Goal: Task Accomplishment & Management: Complete application form

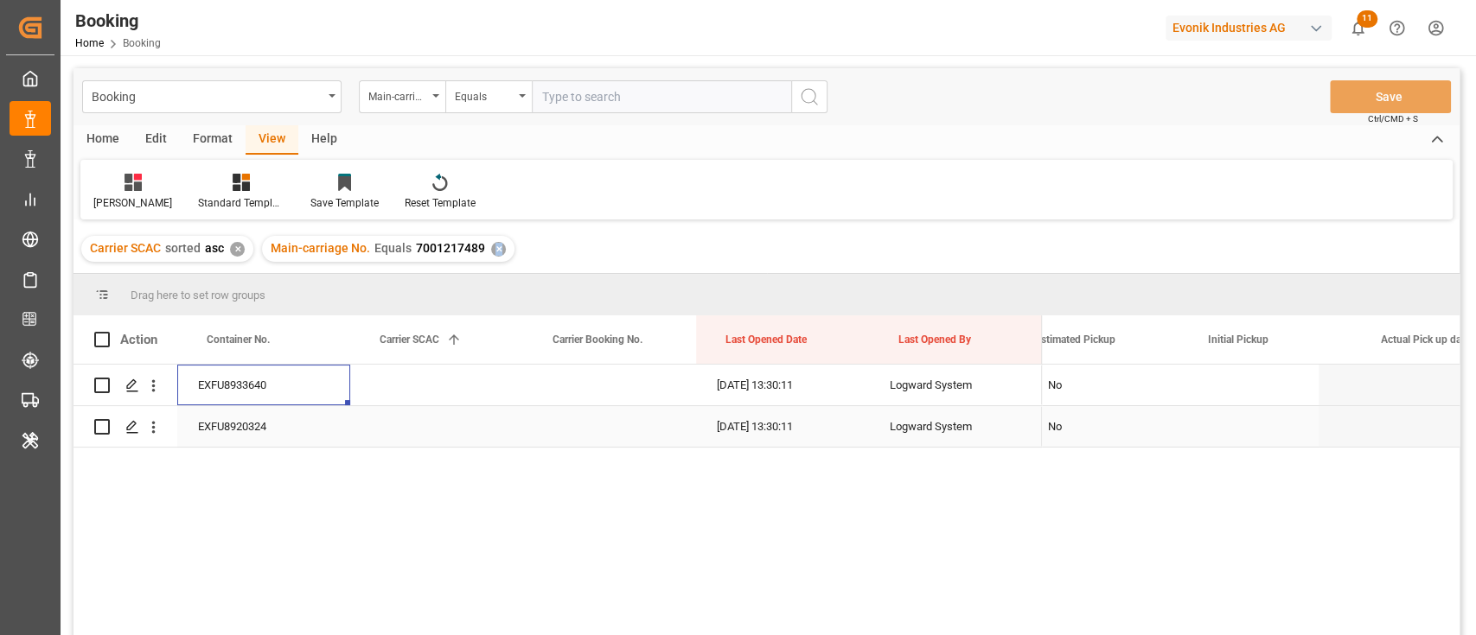
scroll to position [0, 15026]
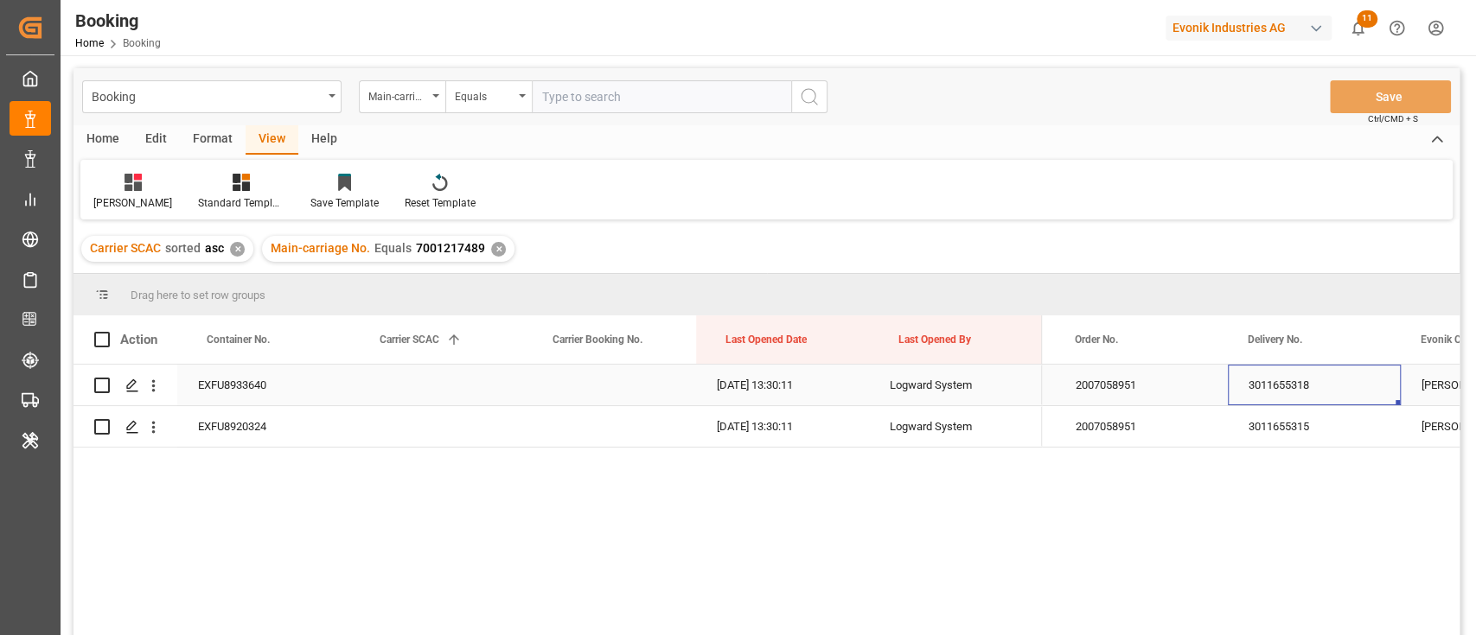
click at [1266, 394] on div "3011655318" at bounding box center [1313, 385] width 173 height 41
click at [1254, 431] on div "3011655315" at bounding box center [1313, 426] width 173 height 41
click at [235, 391] on div "EXFU8933640" at bounding box center [263, 385] width 173 height 41
click at [155, 380] on icon "open menu" at bounding box center [153, 386] width 18 height 18
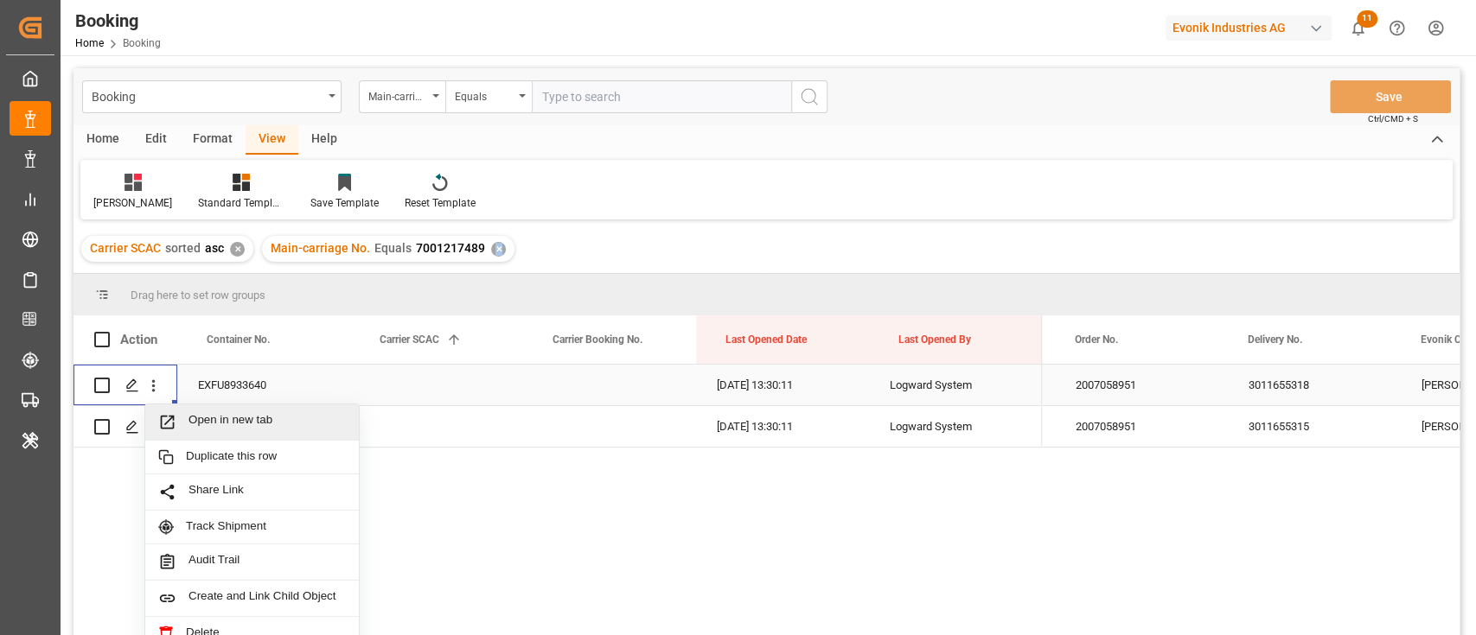
click at [207, 419] on span "Open in new tab" at bounding box center [266, 422] width 157 height 18
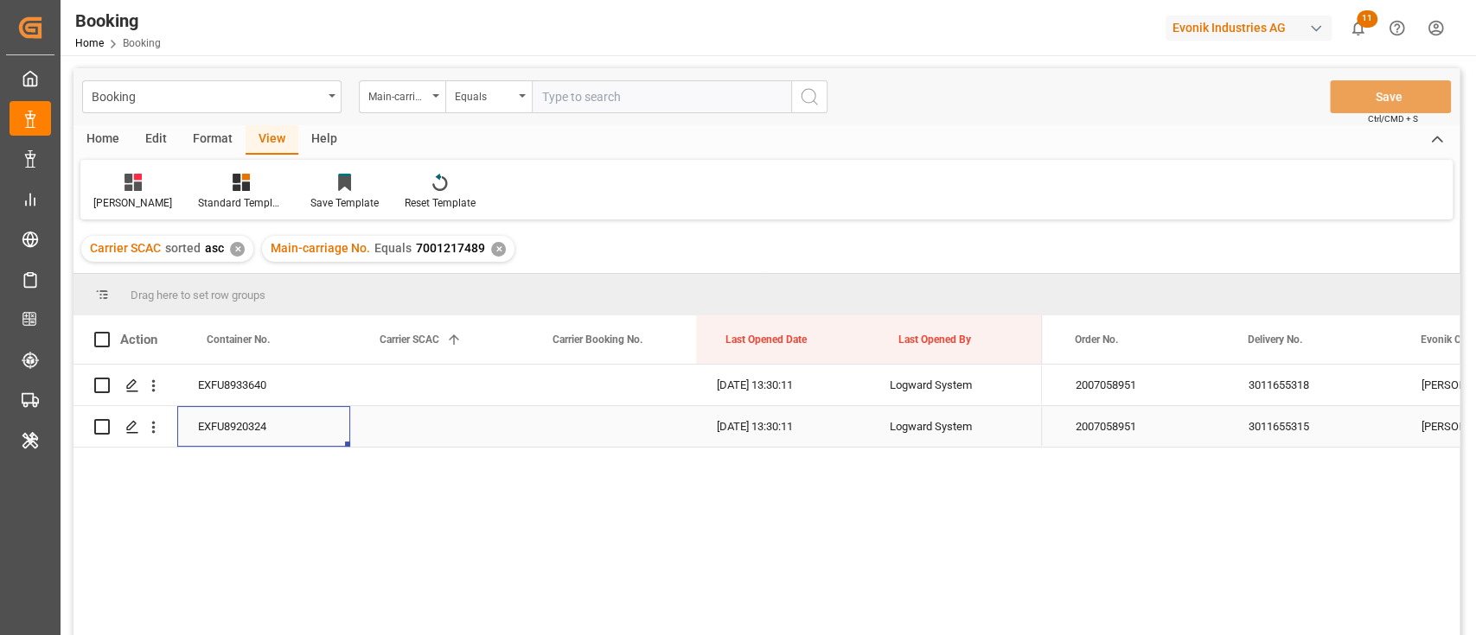
click at [245, 436] on div "EXFU8920324" at bounding box center [263, 426] width 173 height 41
click at [150, 422] on icon "open menu" at bounding box center [153, 427] width 18 height 18
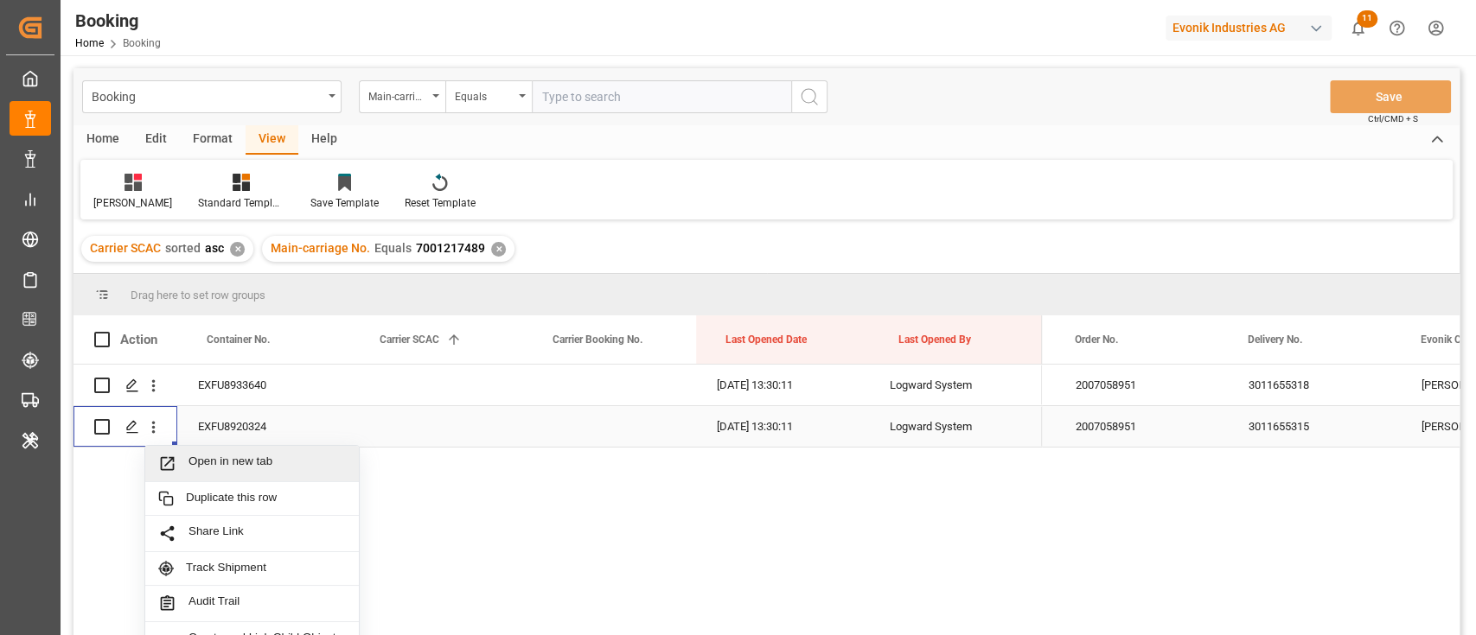
click at [206, 456] on span "Open in new tab" at bounding box center [266, 464] width 157 height 18
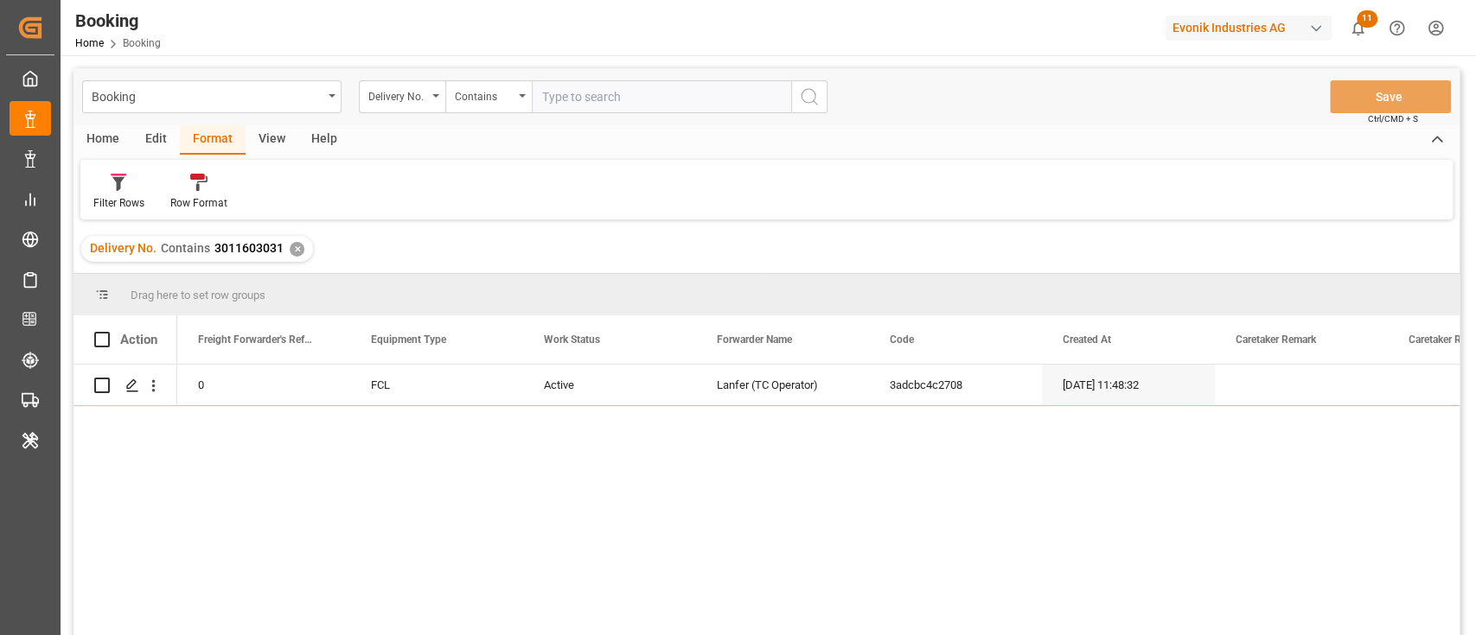
click at [653, 99] on input "text" at bounding box center [661, 96] width 259 height 33
type input "3011655318"
click at [826, 97] on button "search button" at bounding box center [809, 96] width 36 height 33
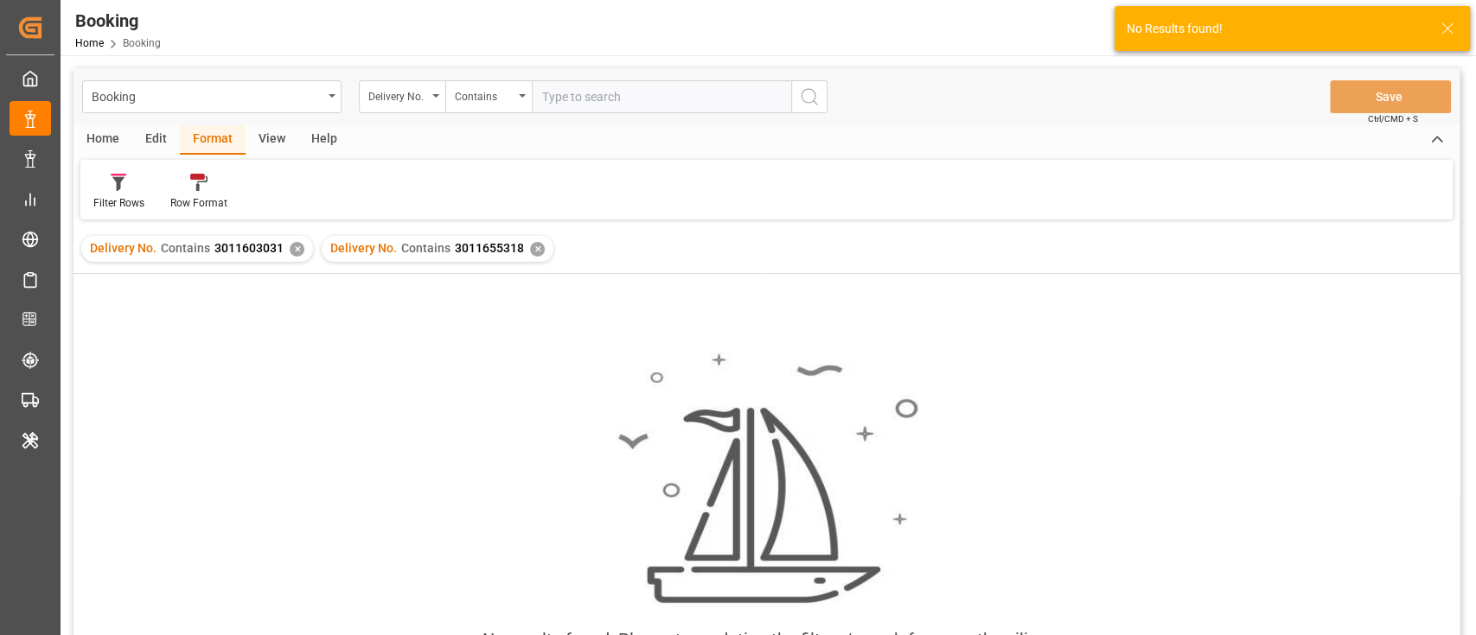
click at [284, 252] on div "Delivery No. Contains 3011603031 ✕" at bounding box center [197, 249] width 232 height 26
click at [296, 254] on div "✕" at bounding box center [297, 249] width 15 height 15
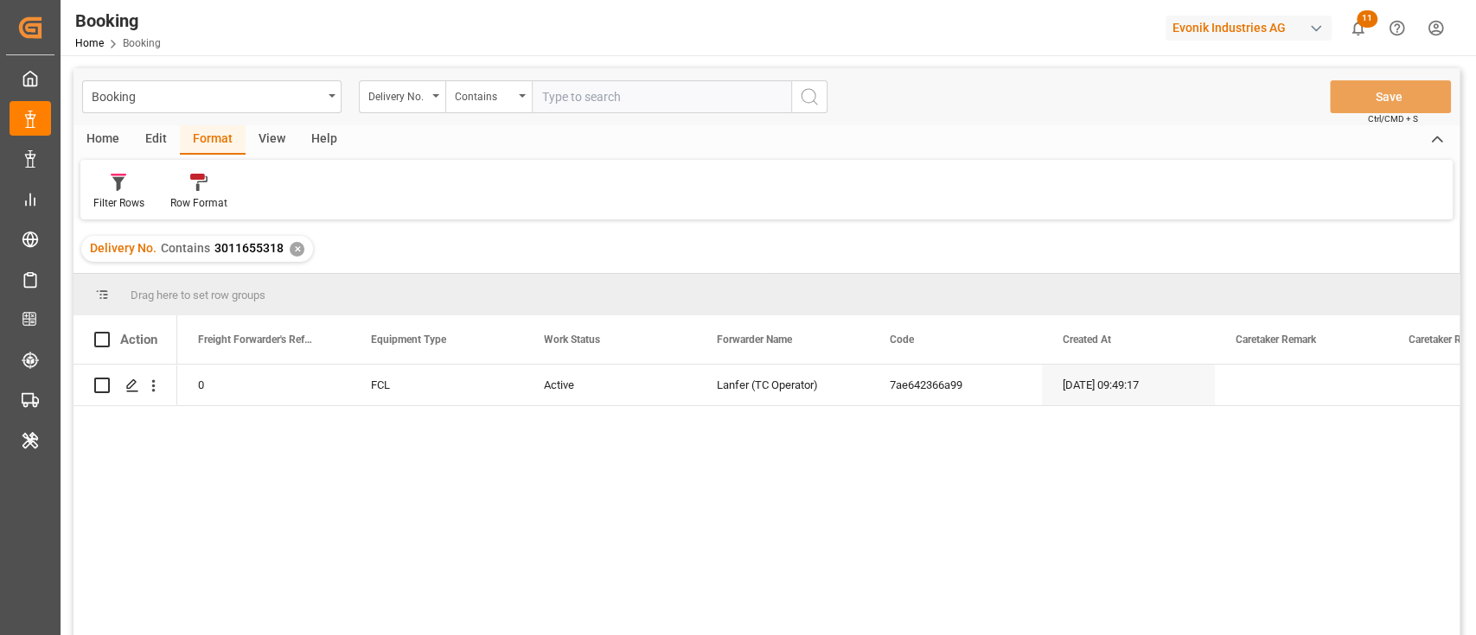
click at [684, 86] on input "text" at bounding box center [661, 96] width 259 height 33
paste input "3011655315"
type input "3011655315"
click at [813, 78] on div "Booking Delivery No. Contains 3011655315 Save Ctrl/CMD + S" at bounding box center [766, 96] width 1386 height 57
click at [815, 100] on icon "search button" at bounding box center [809, 96] width 21 height 21
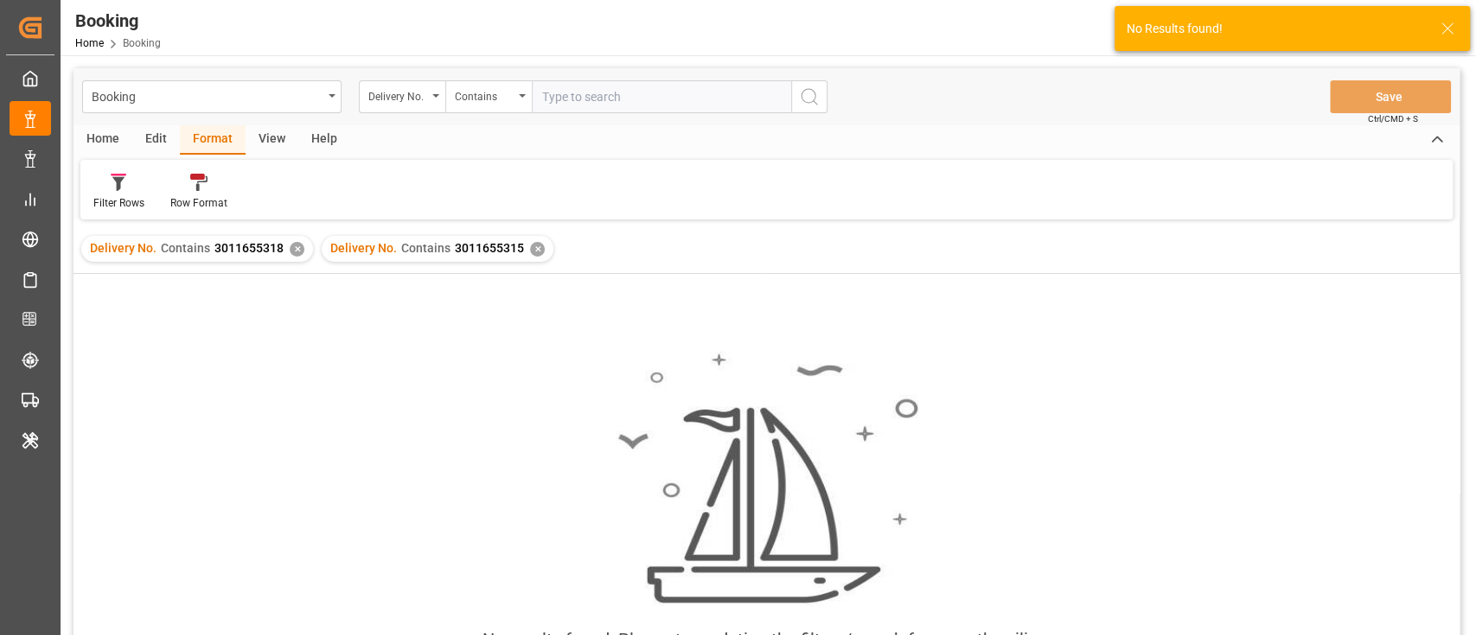
click at [296, 251] on div "✕" at bounding box center [297, 249] width 15 height 15
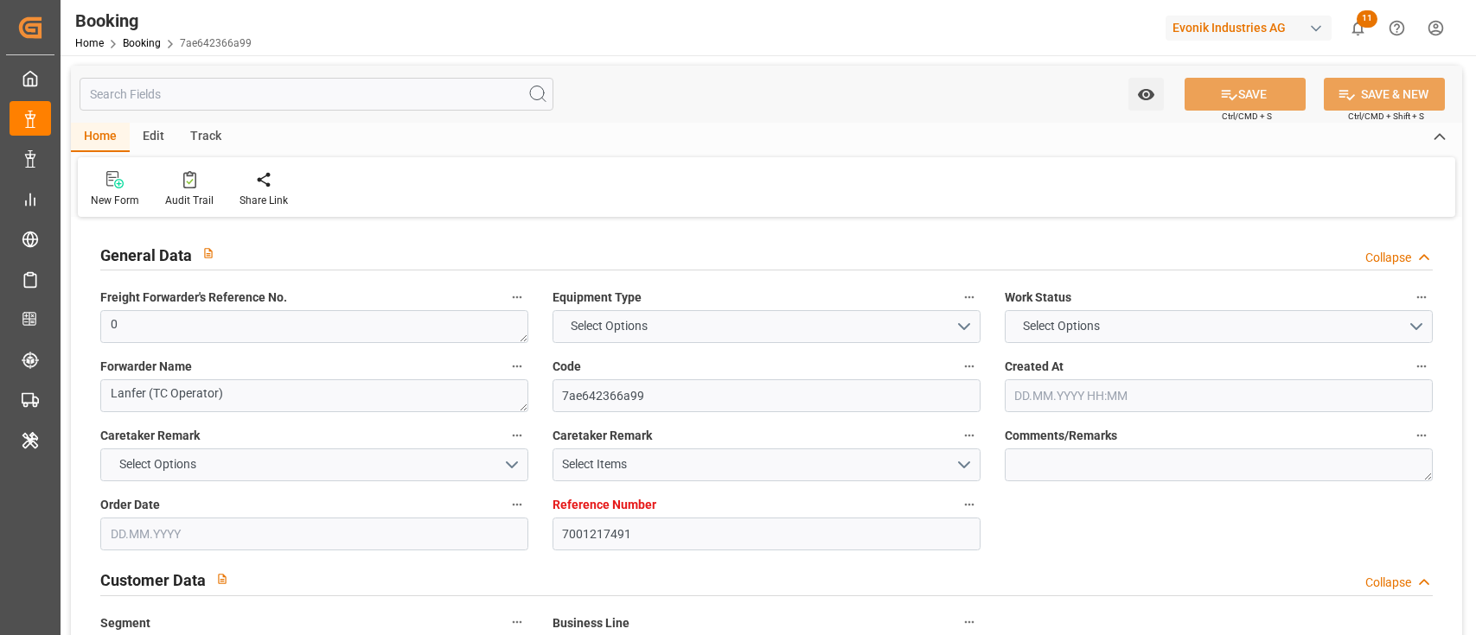
type input "7001217491"
type input "EUNWC"
type input "INNSA"
type input "[DATE] 09:49"
type input "[DATE]"
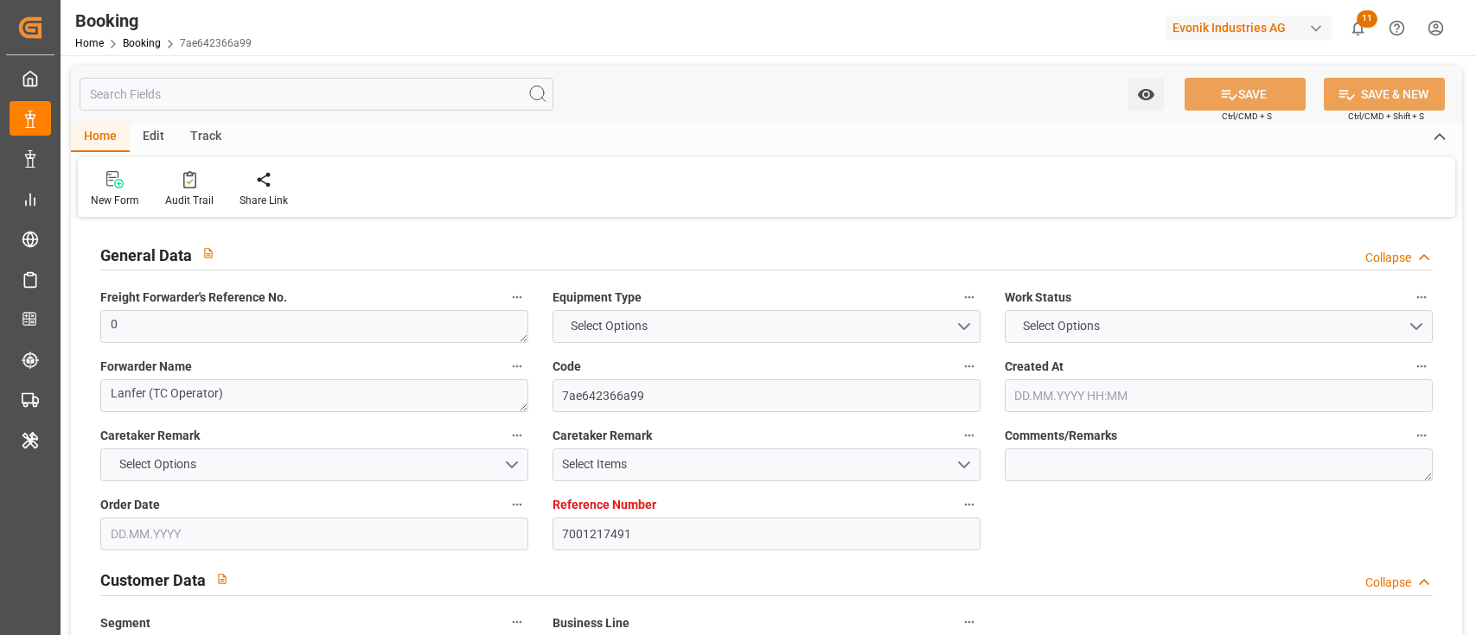
type input "[DATE]"
type input "08.08.2025 13:30"
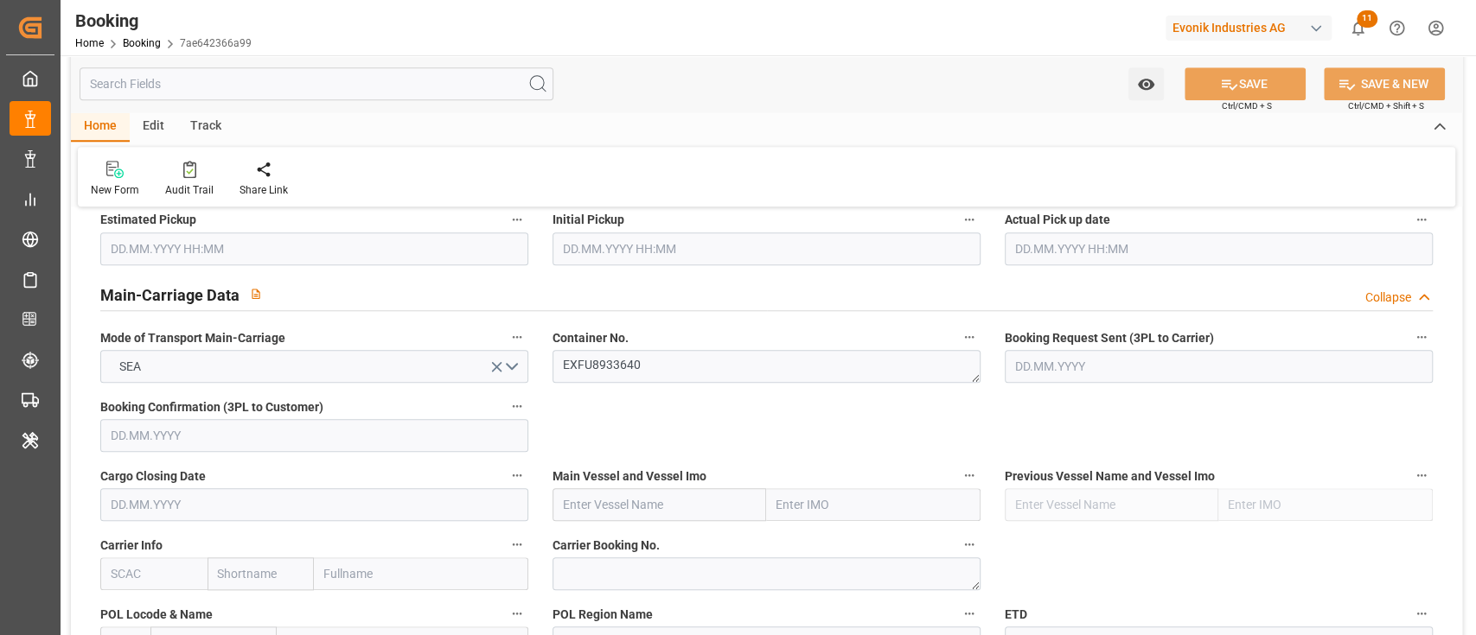
scroll to position [1037, 0]
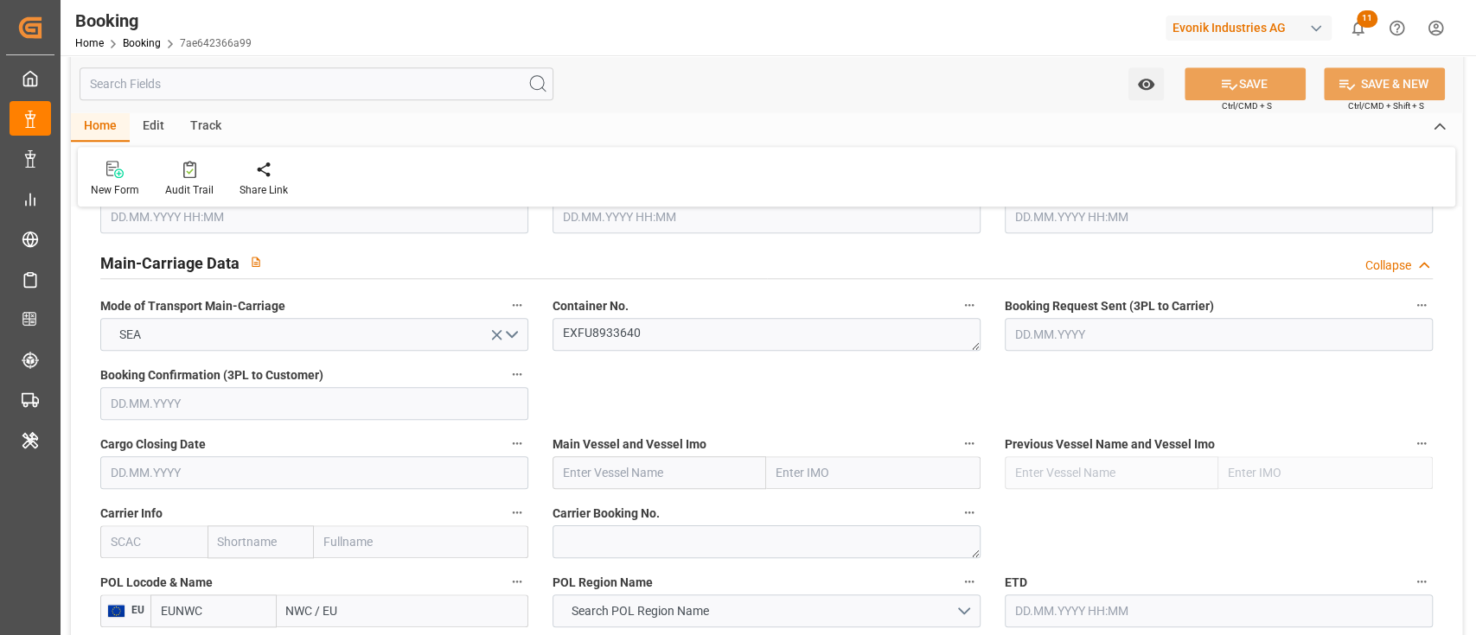
click at [583, 475] on input "text" at bounding box center [659, 472] width 214 height 33
paste input "VANCOUVER EXPRESS"
type input "VANCOUVER EXPRESS"
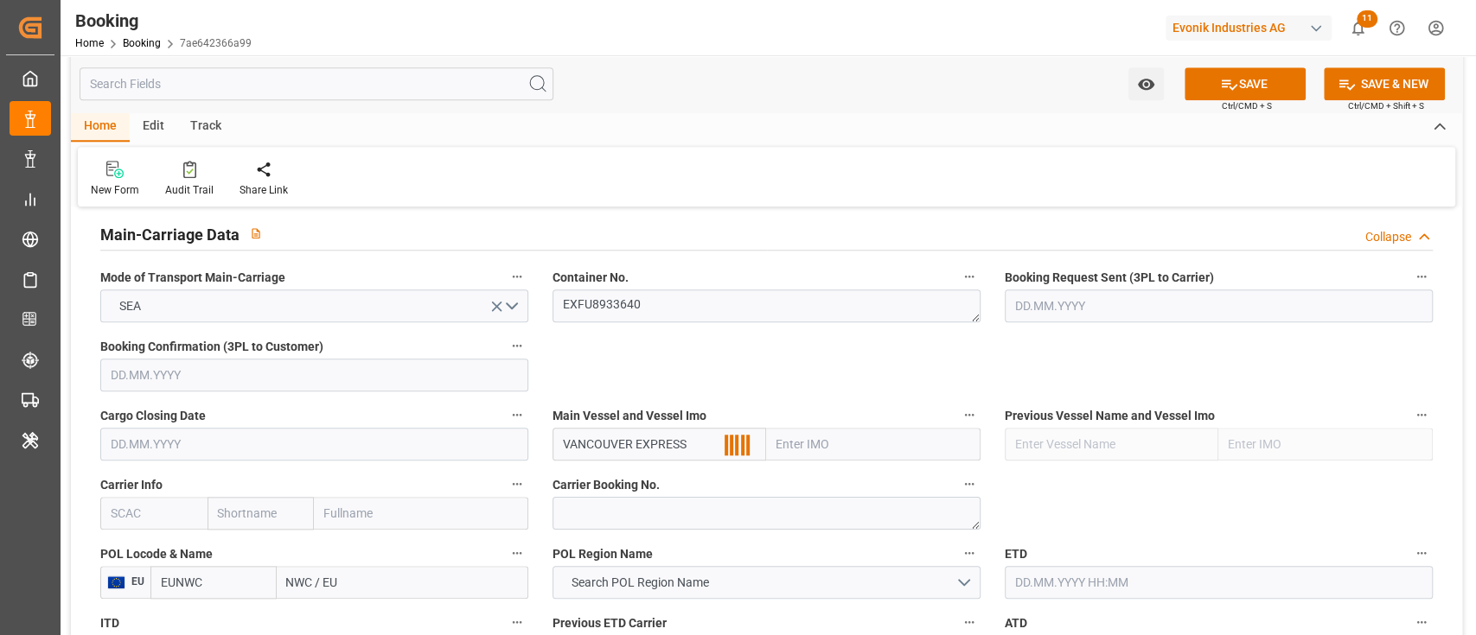
scroll to position [1152, 0]
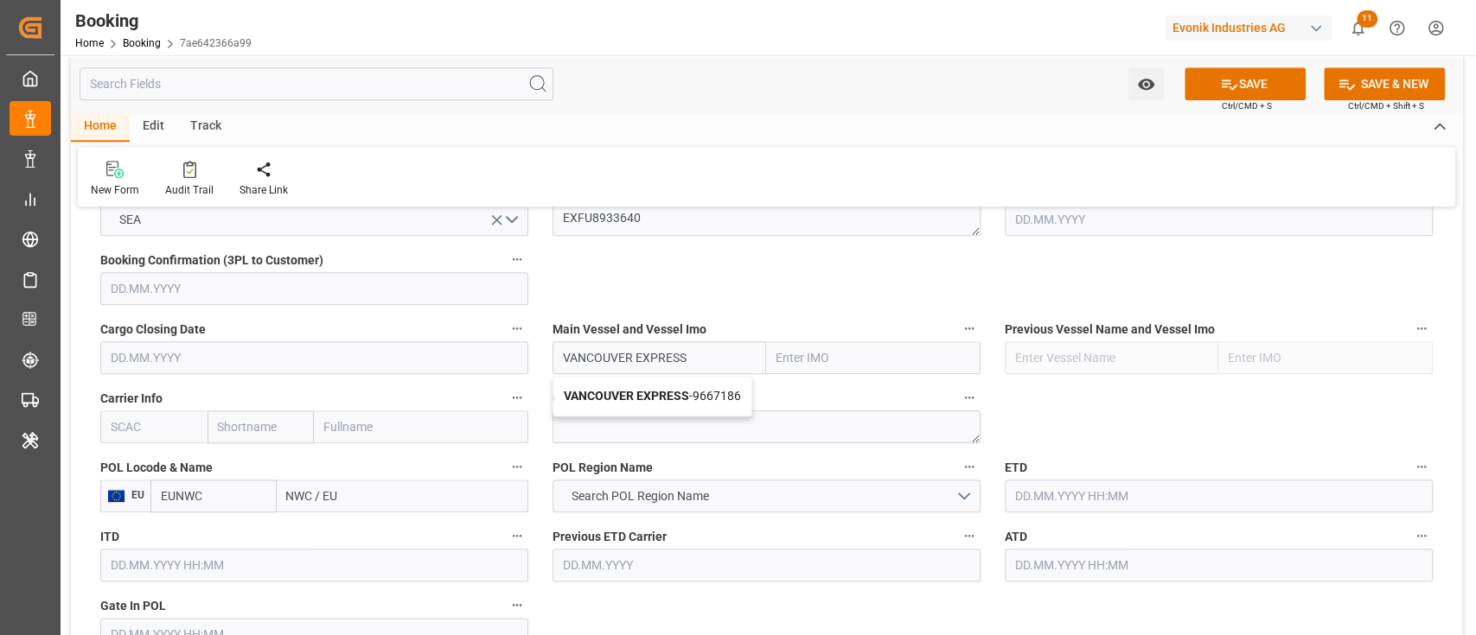
click at [627, 410] on div "VANCOUVER EXPRESS - 9667186" at bounding box center [652, 396] width 198 height 39
type input "9667186"
type input "VANCOUVER EXPRESS"
click at [615, 497] on span "Search POL Region Name" at bounding box center [639, 497] width 155 height 18
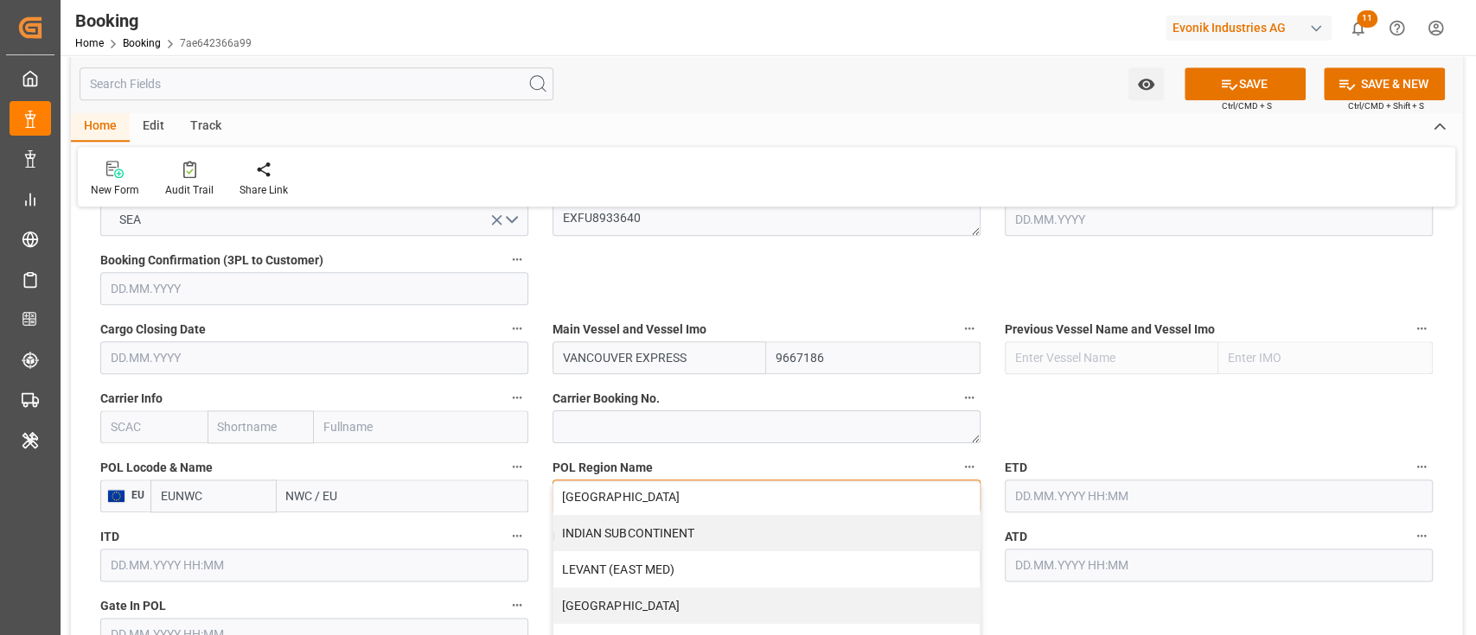
scroll to position [401, 0]
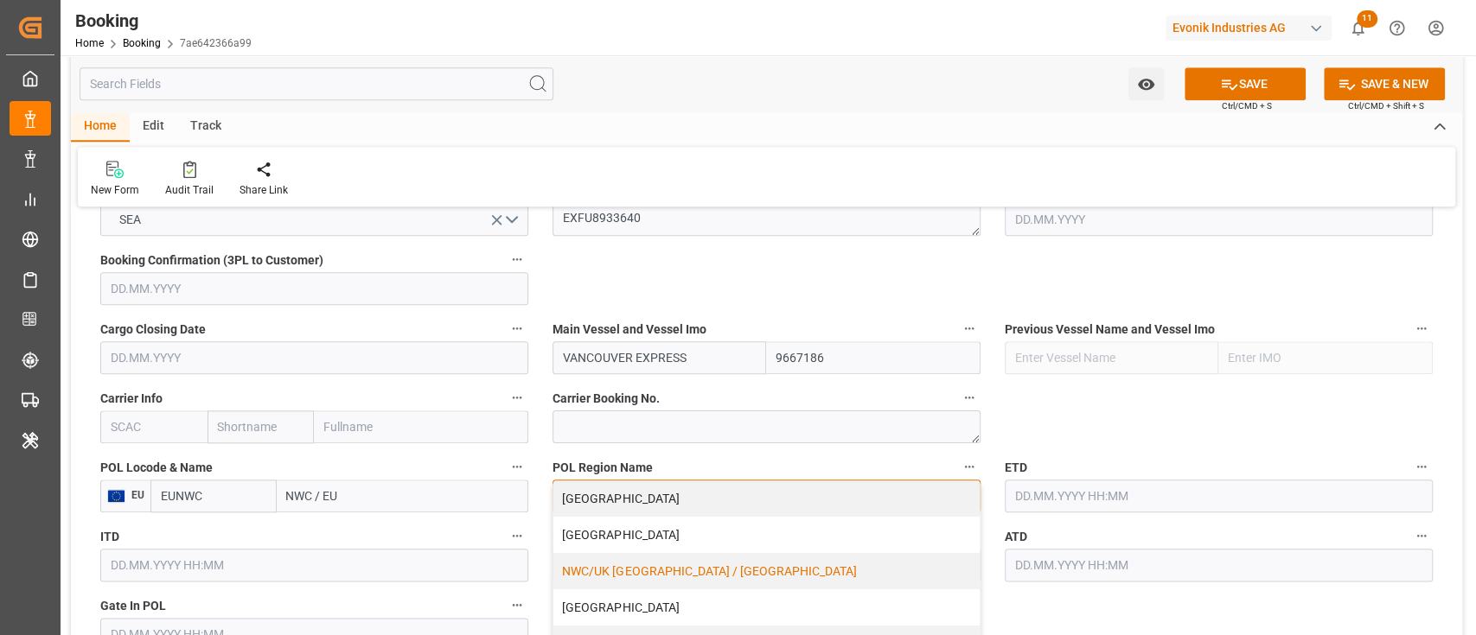
click at [616, 573] on div "NWC/UK NORTH WEST CONTINENT / UK" at bounding box center [766, 571] width 426 height 36
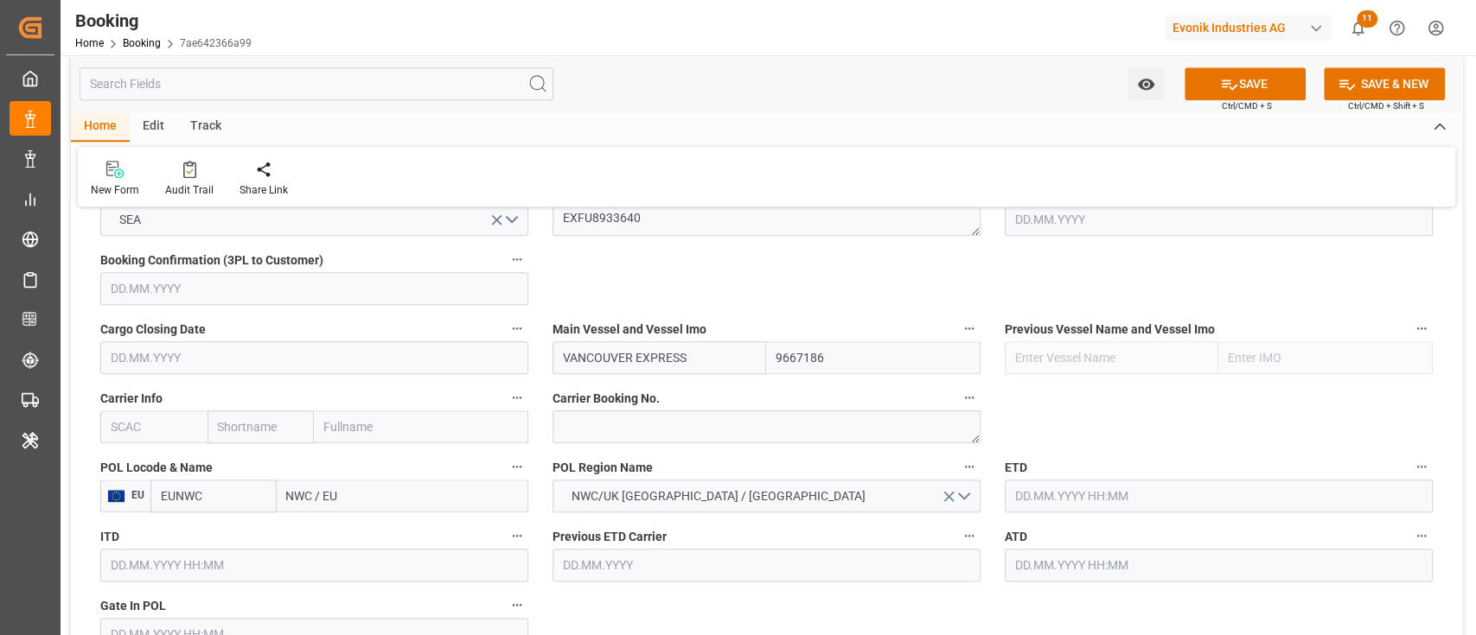
click at [418, 494] on input "NWC / EU" at bounding box center [403, 496] width 252 height 33
type input "nlrtm"
click at [352, 545] on div "Rotterdam - NLRTM" at bounding box center [368, 534] width 182 height 39
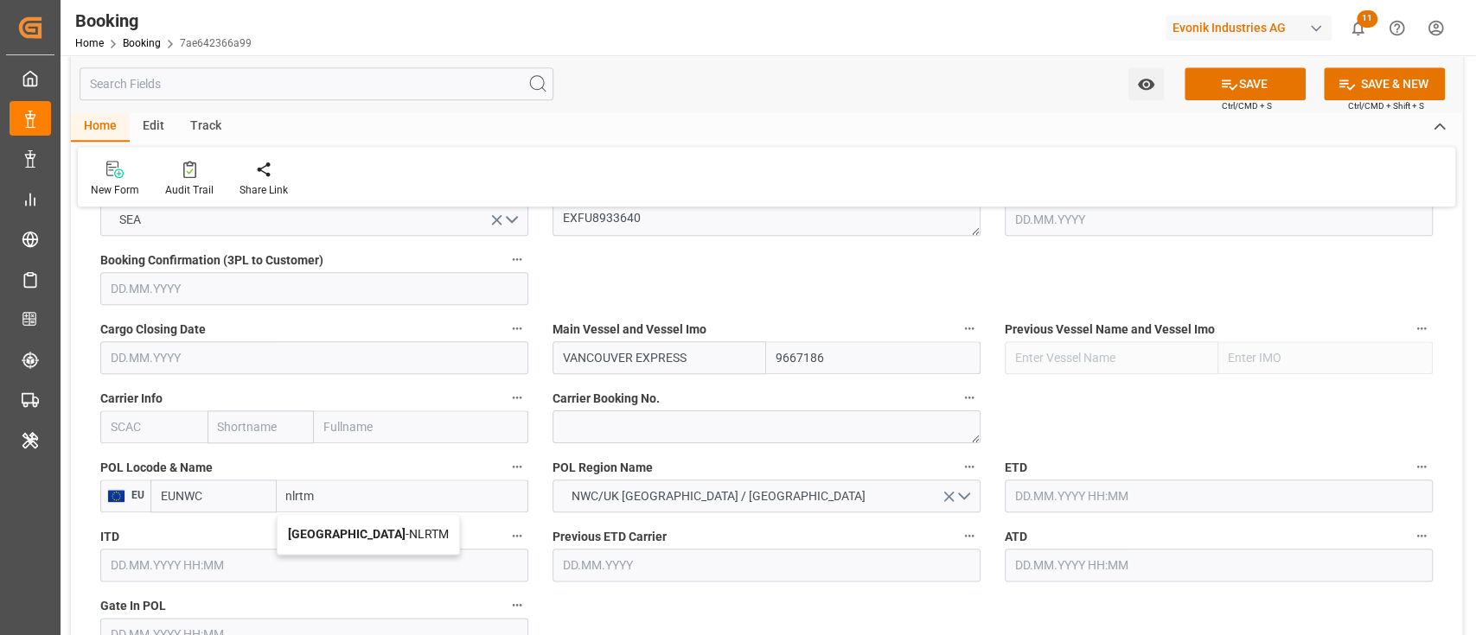
type input "NLRTM"
type input "Rotterdam"
click at [195, 422] on input "text" at bounding box center [153, 427] width 107 height 33
click at [122, 464] on b "HLCU" at bounding box center [127, 465] width 31 height 14
type input "HLCU"
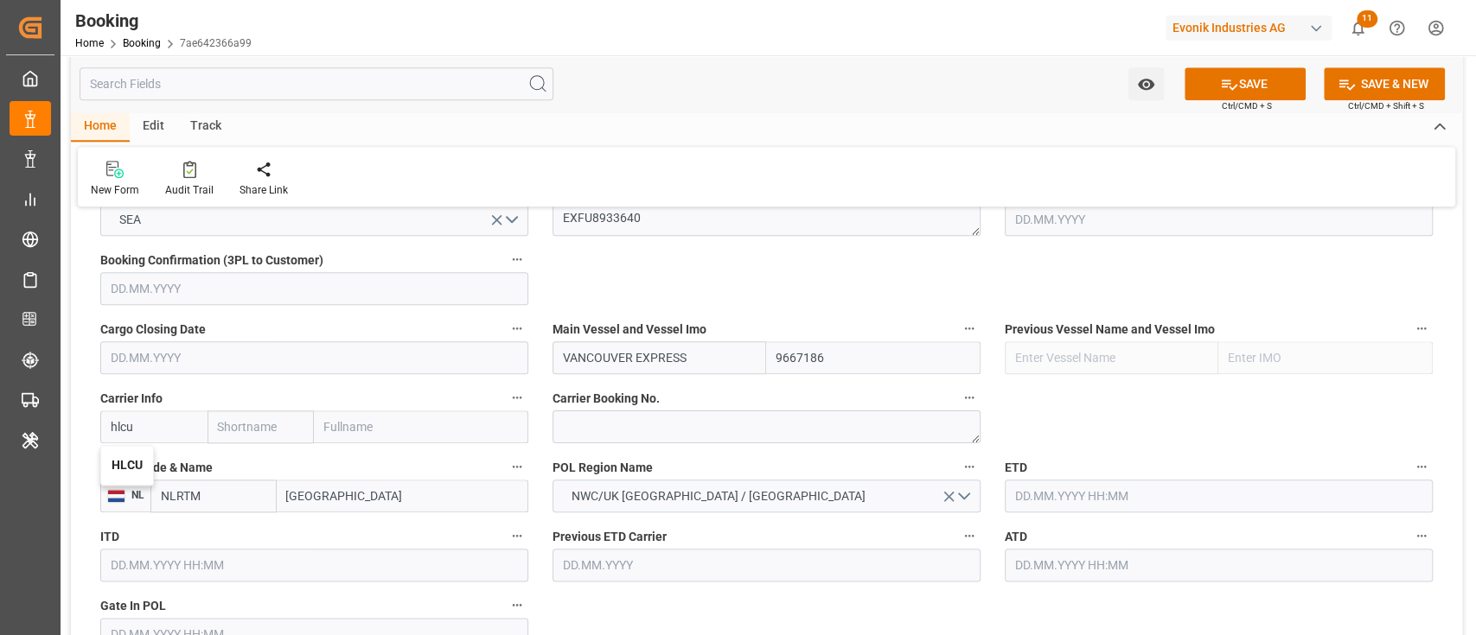
type input "Hapag Lloyd"
type input "Hapag Lloyd Aktiengesellschaft"
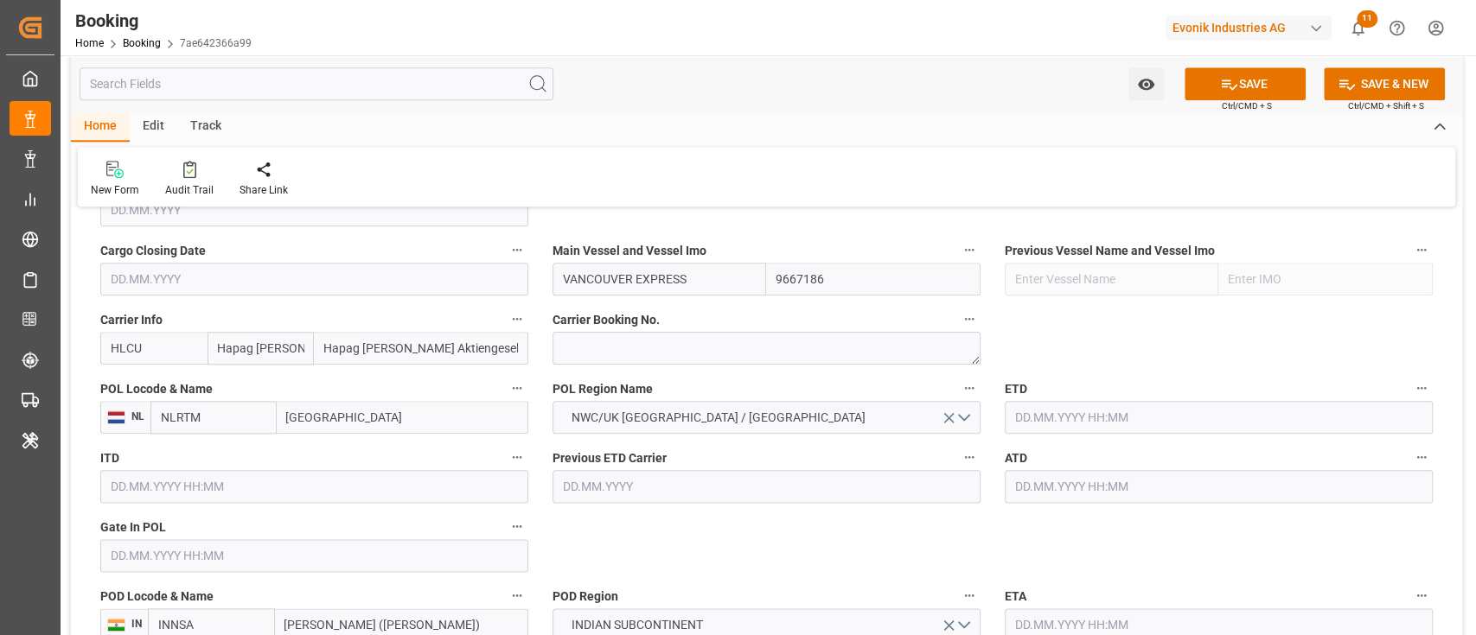
scroll to position [1267, 0]
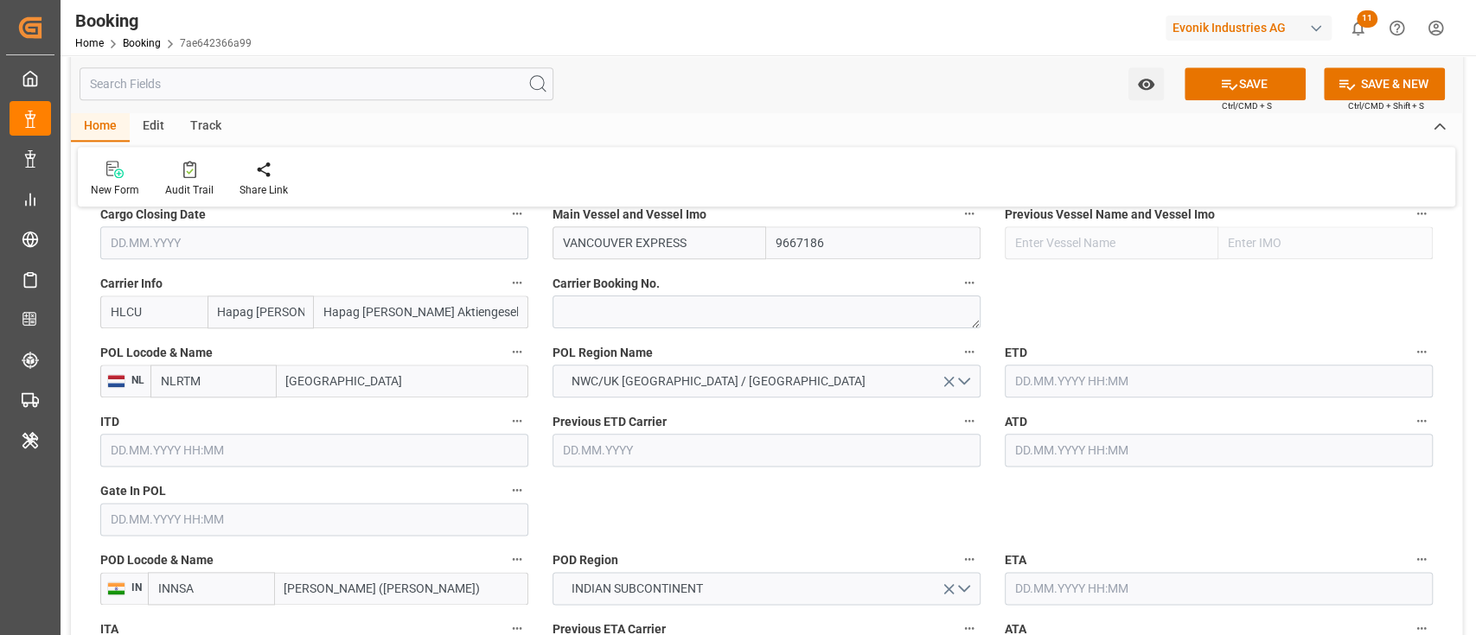
type input "HLCU"
click at [245, 526] on input "text" at bounding box center [314, 519] width 428 height 33
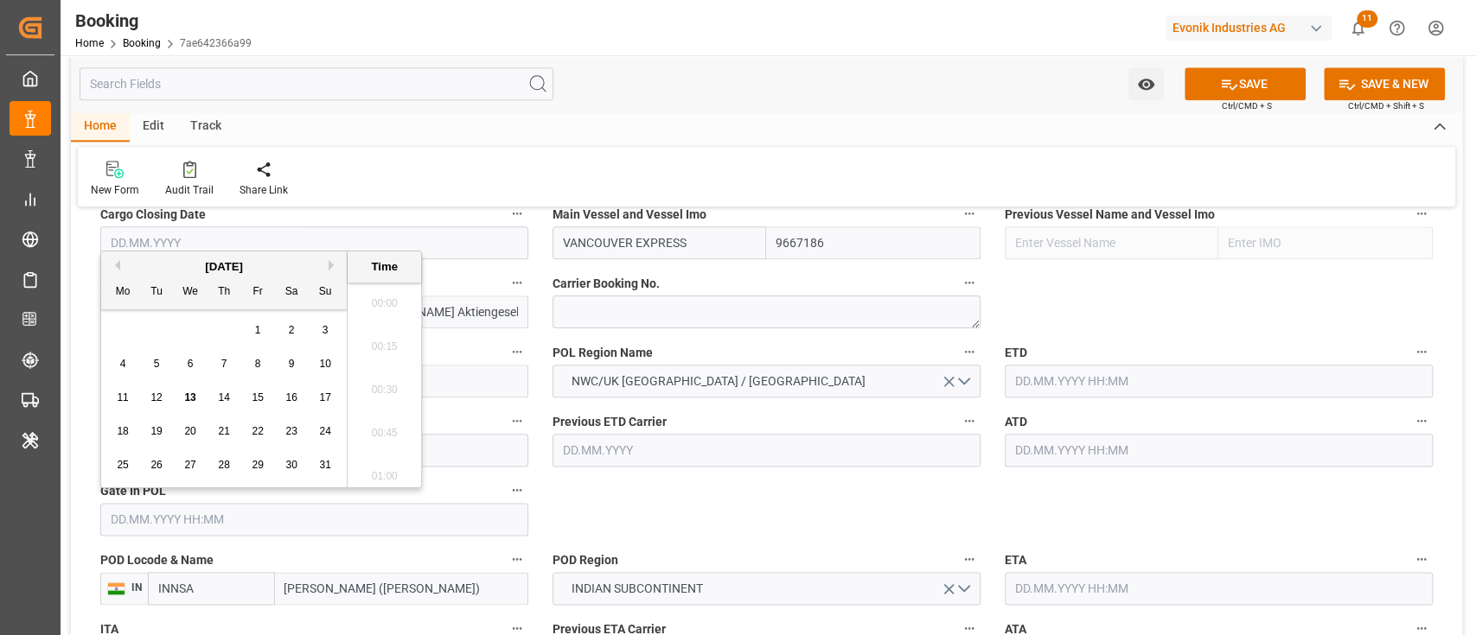
scroll to position [2642, 0]
click at [133, 395] on div "11 12 13 14 15 16 17" at bounding box center [224, 398] width 236 height 34
click at [118, 393] on span "11" at bounding box center [122, 398] width 11 height 12
type input "11.08.2025 00:00"
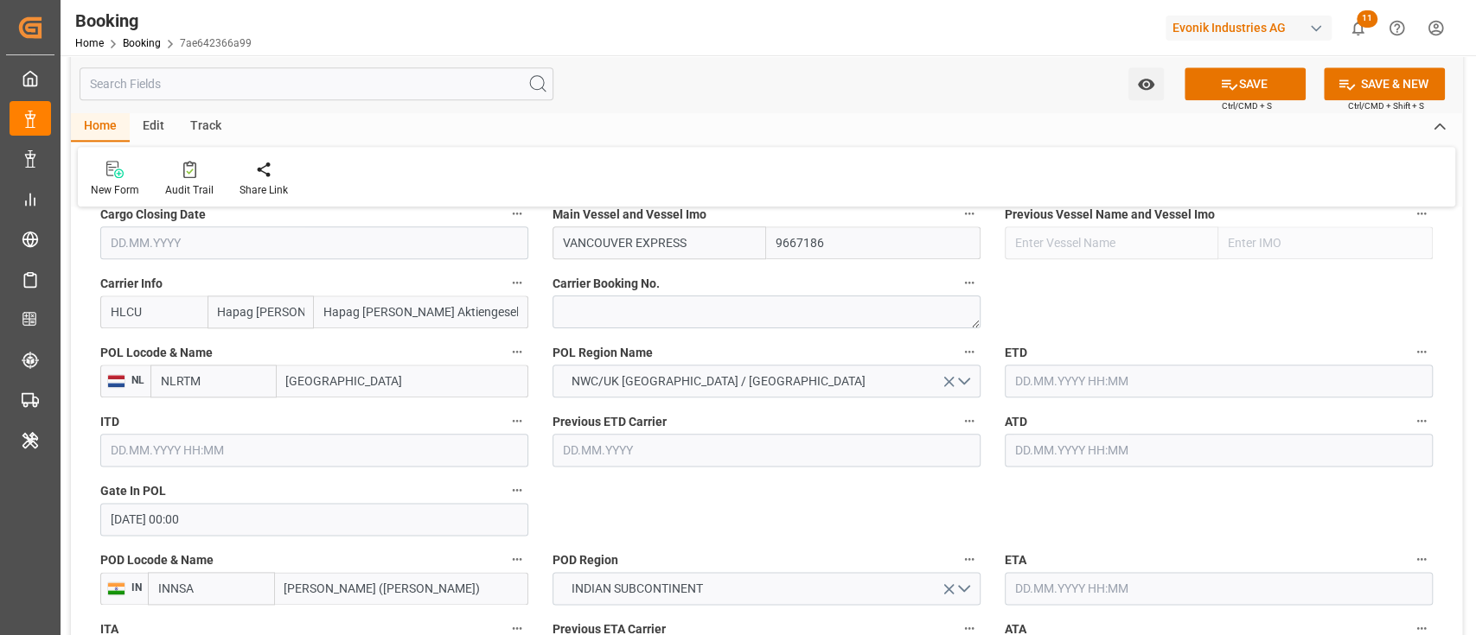
click at [1055, 385] on input "text" at bounding box center [1218, 381] width 428 height 33
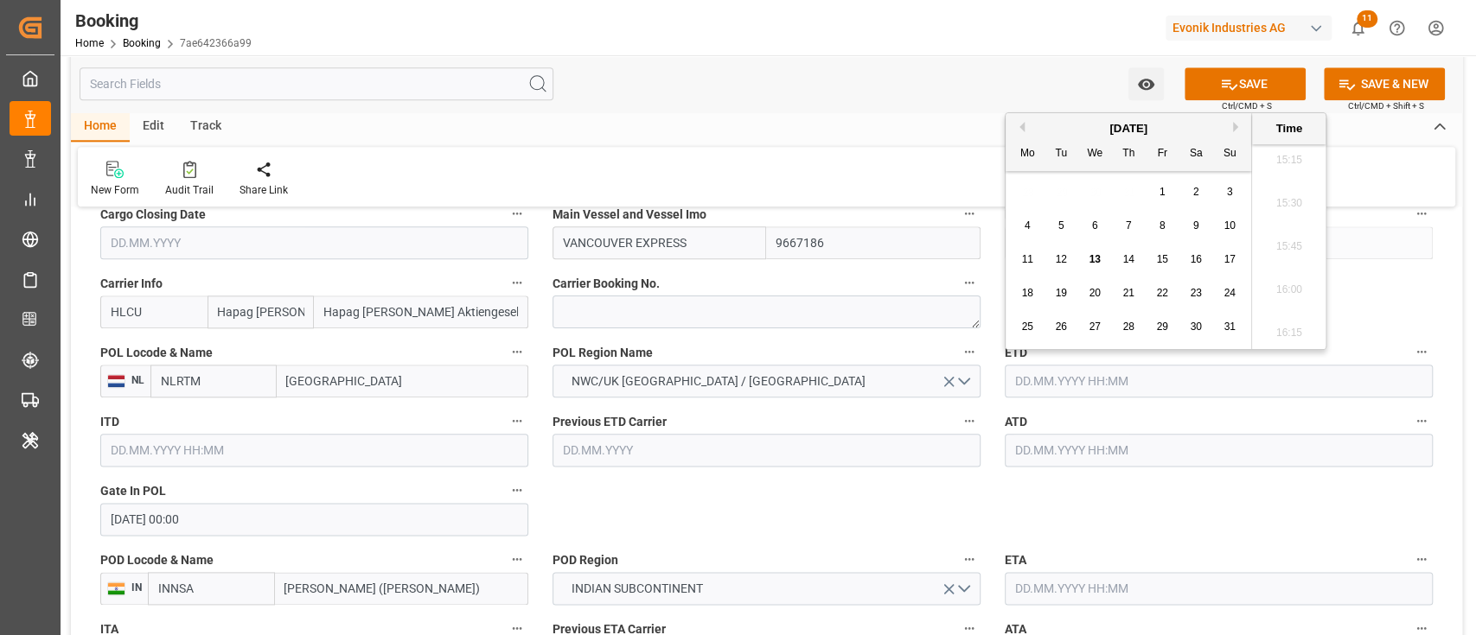
click at [1195, 256] on span "16" at bounding box center [1194, 259] width 11 height 12
type input "16.08.2025 00:00"
click at [1247, 469] on div "ATD" at bounding box center [1218, 438] width 452 height 69
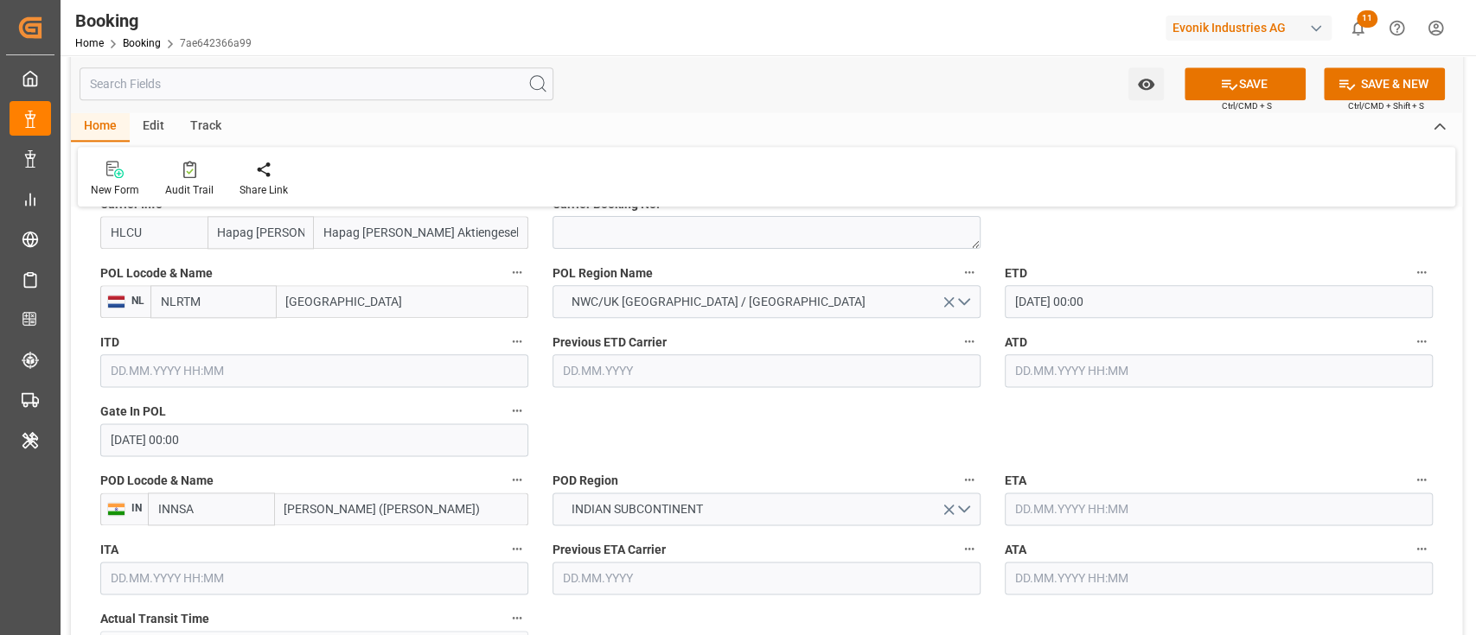
scroll to position [1383, 0]
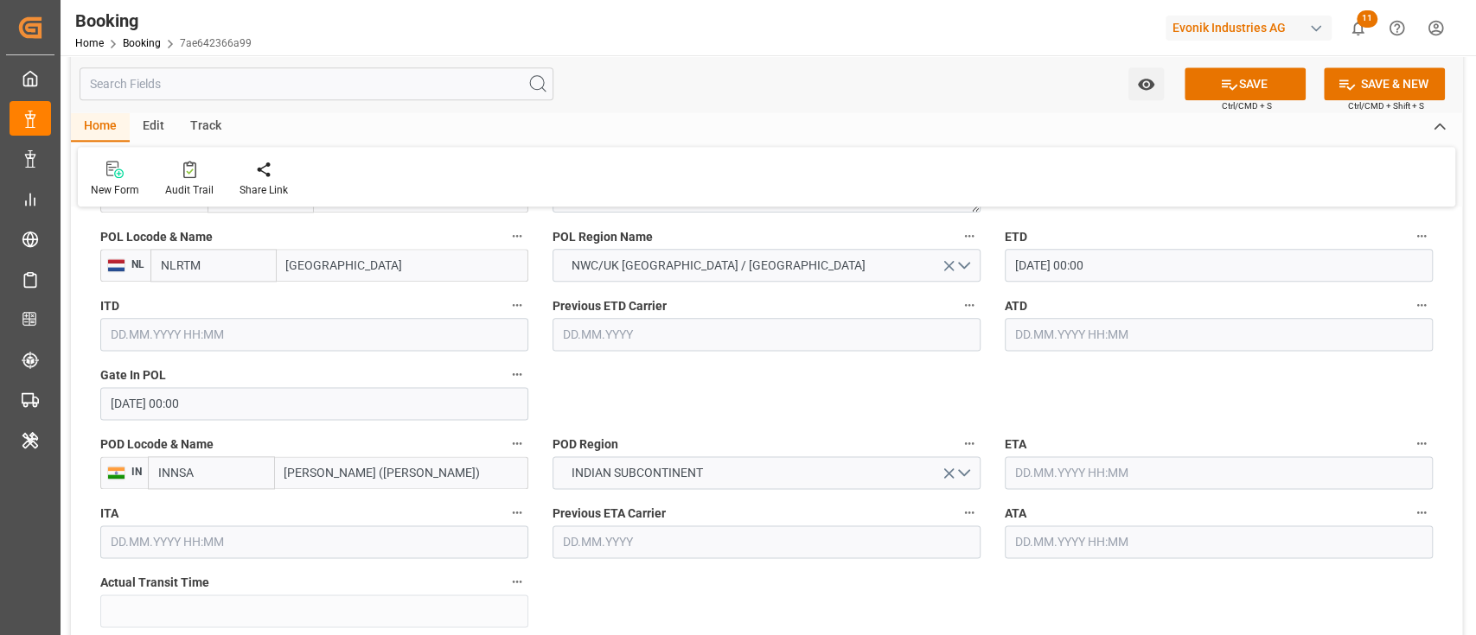
click at [1100, 469] on input "text" at bounding box center [1218, 472] width 428 height 33
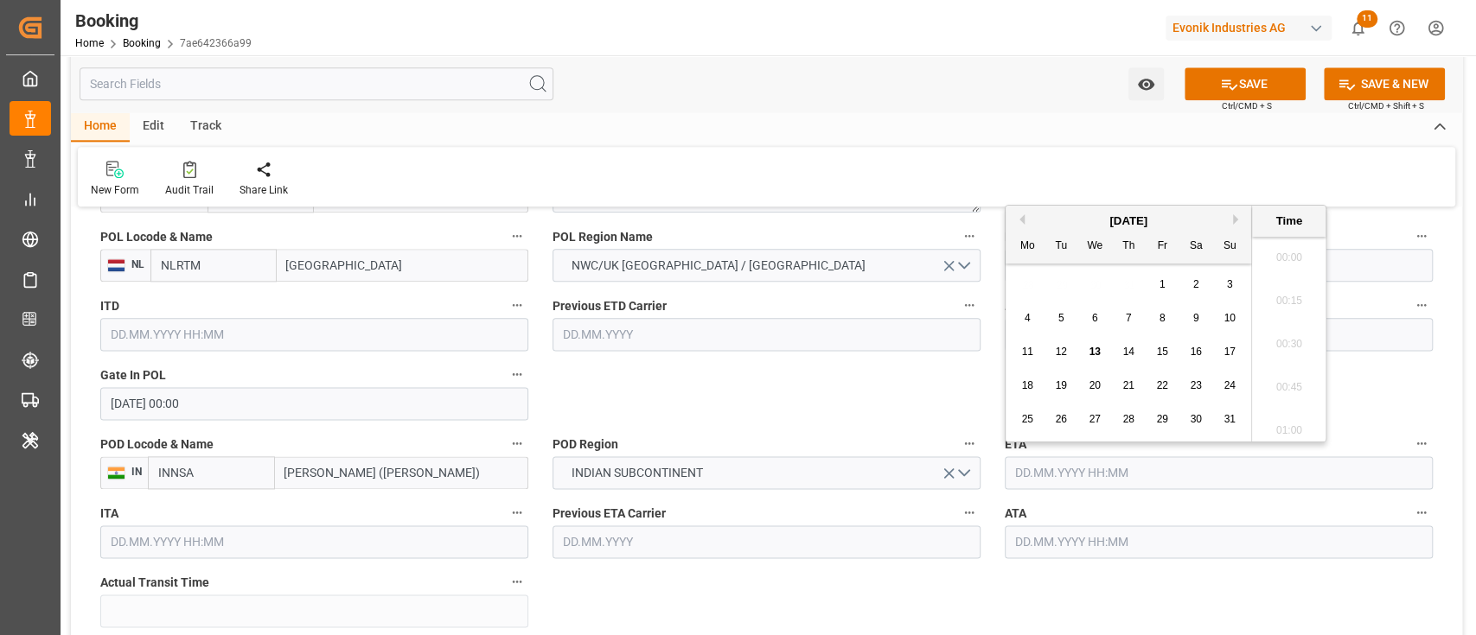
scroll to position [2642, 0]
click at [1238, 225] on button "Next Month" at bounding box center [1238, 219] width 10 height 10
click at [1238, 218] on button "Next Month" at bounding box center [1238, 219] width 10 height 10
click at [1099, 284] on div "1" at bounding box center [1095, 285] width 22 height 21
type input "01.10.2025 00:00"
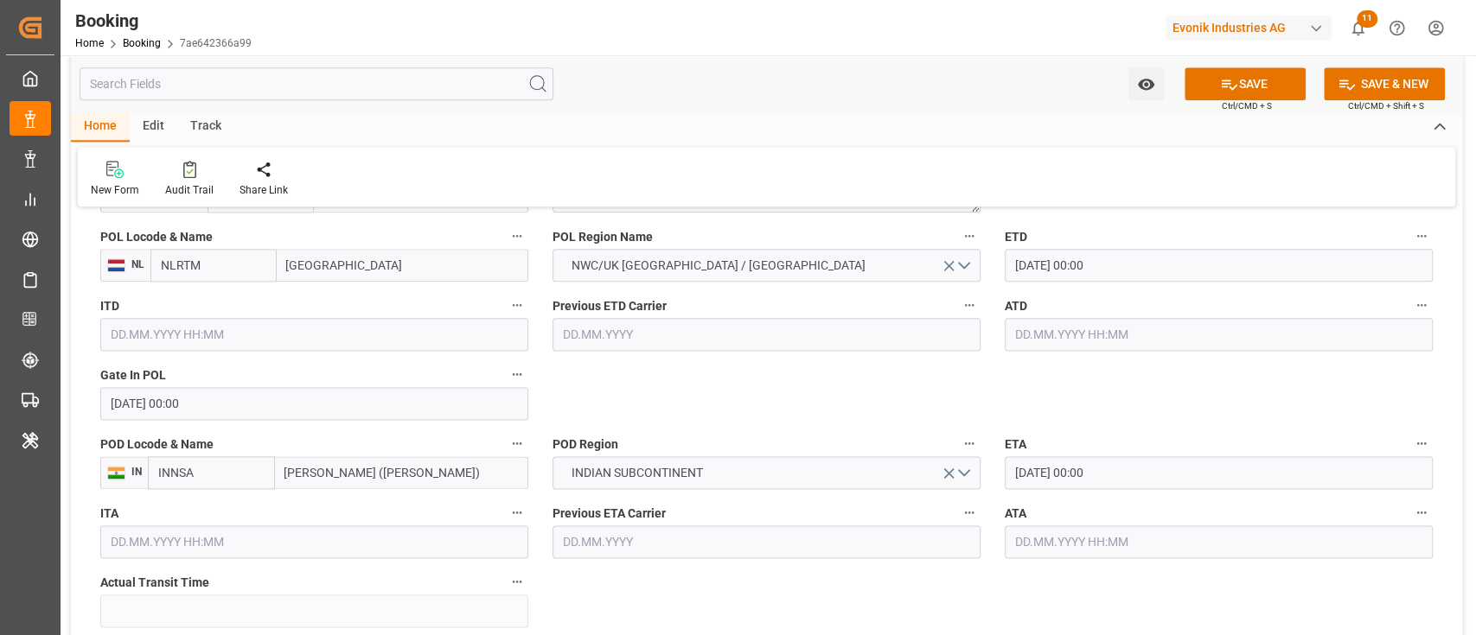
scroll to position [1613, 0]
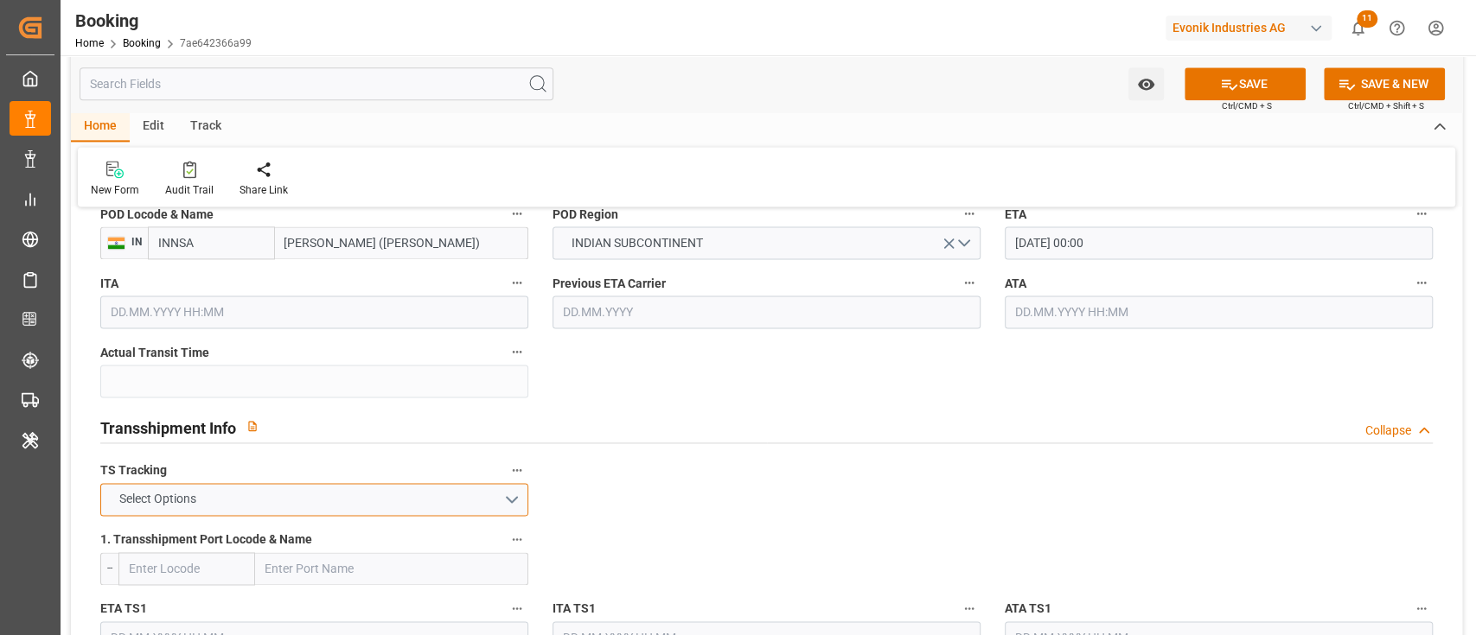
click at [223, 495] on button "Select Options" at bounding box center [314, 499] width 428 height 33
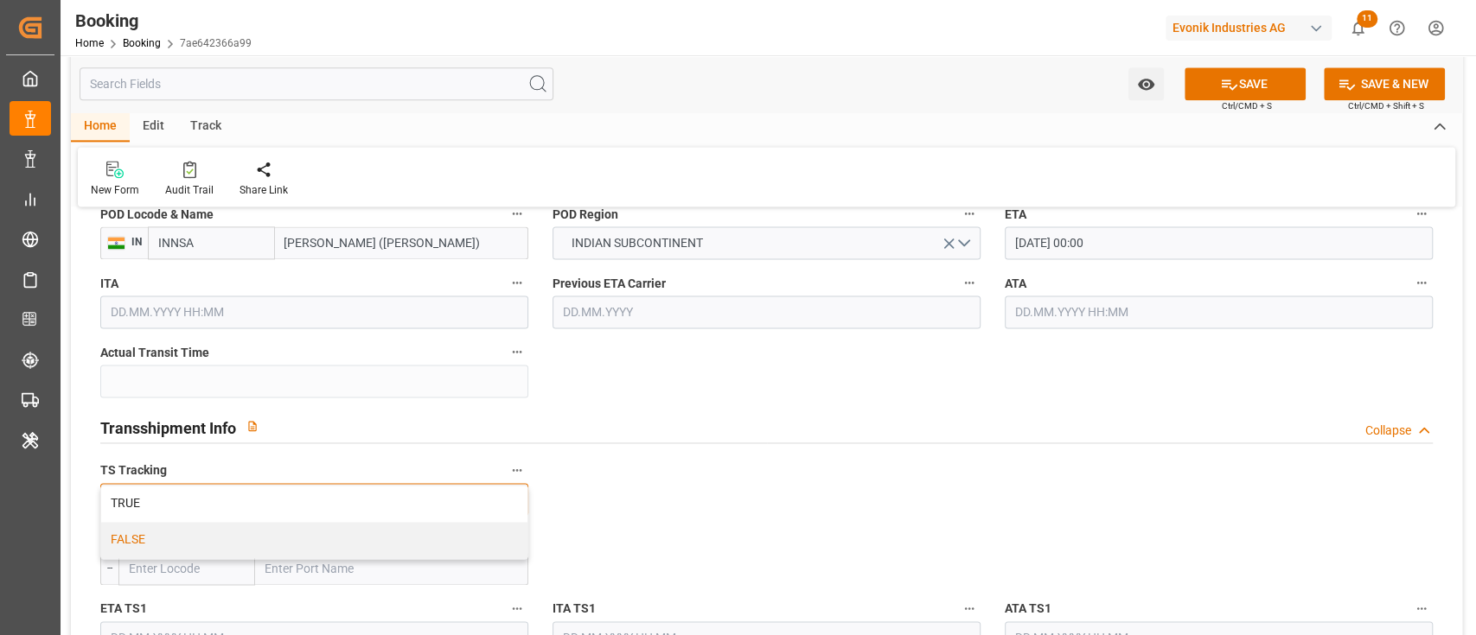
click at [205, 526] on div "FALSE" at bounding box center [314, 540] width 426 height 36
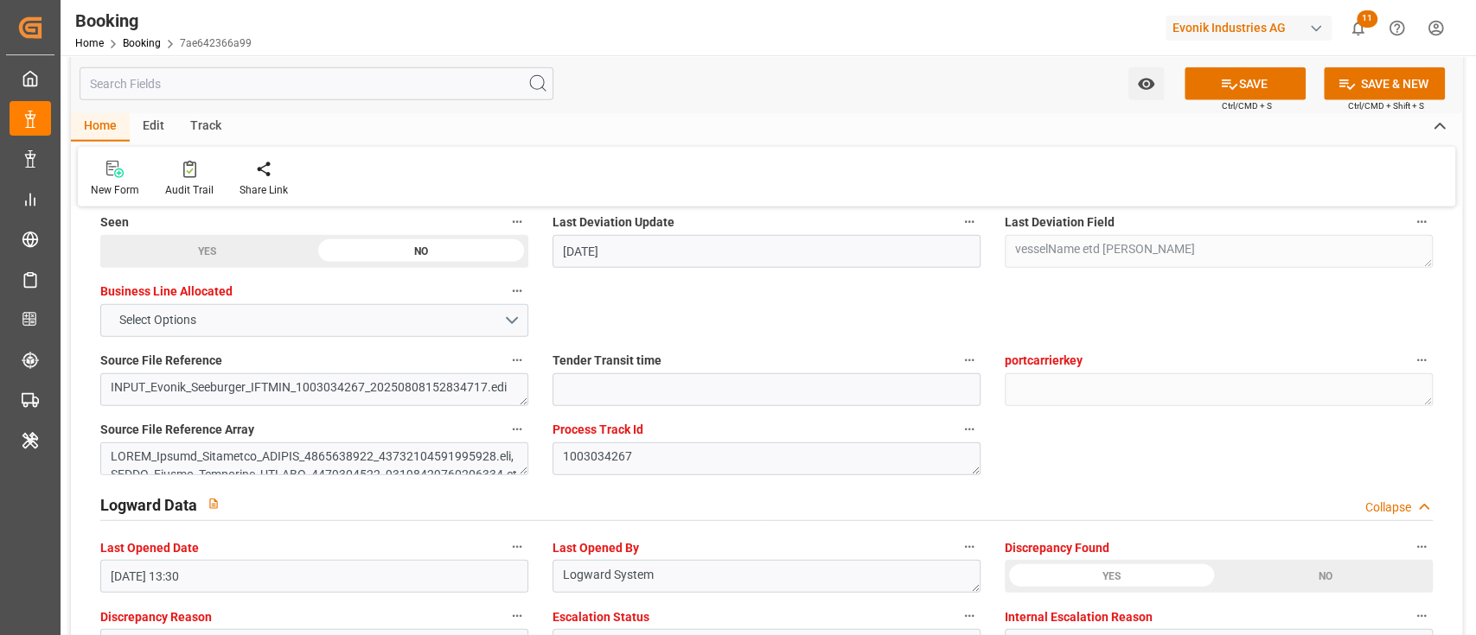
scroll to position [3227, 0]
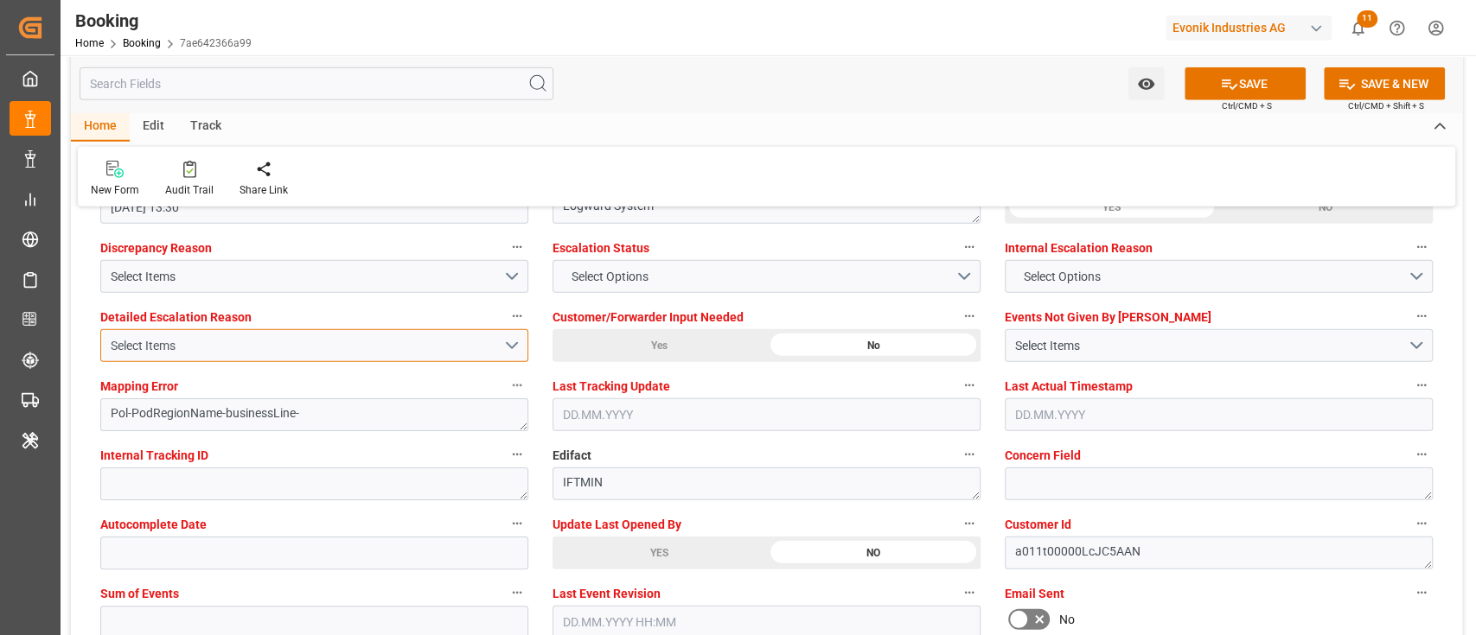
click at [370, 352] on div "Select Items" at bounding box center [307, 346] width 392 height 18
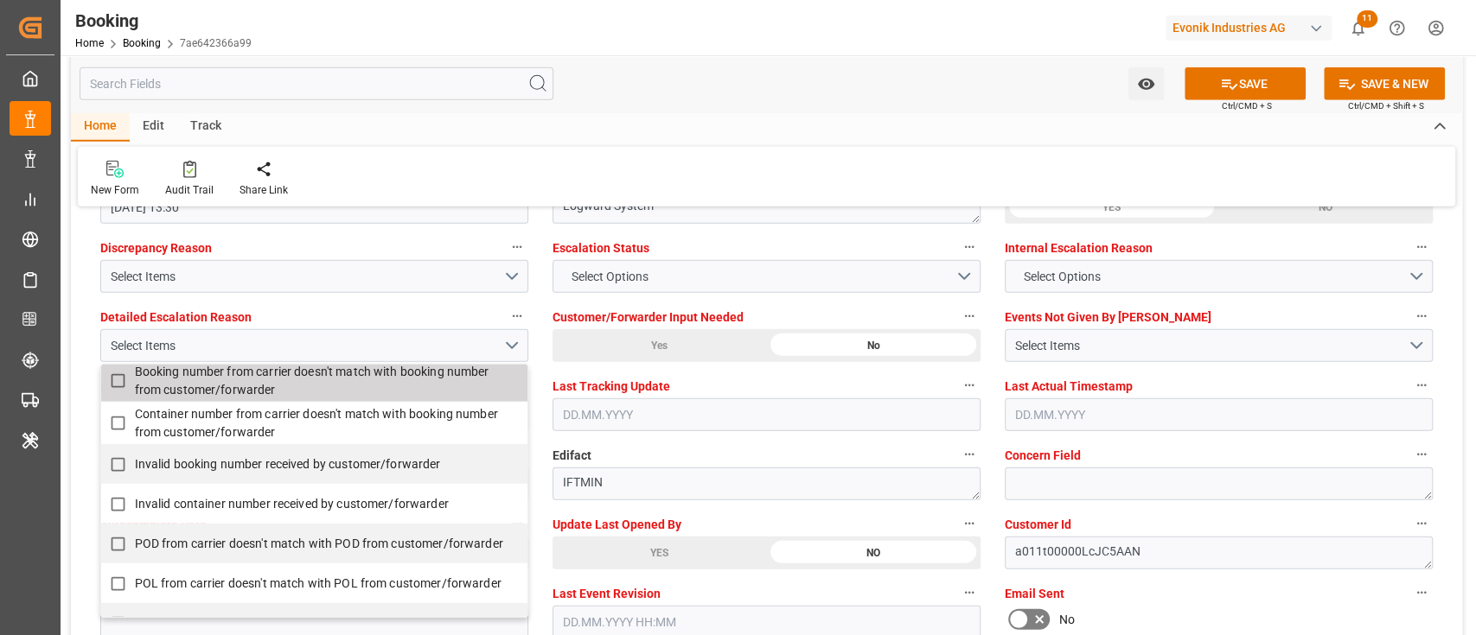
scroll to position [346, 0]
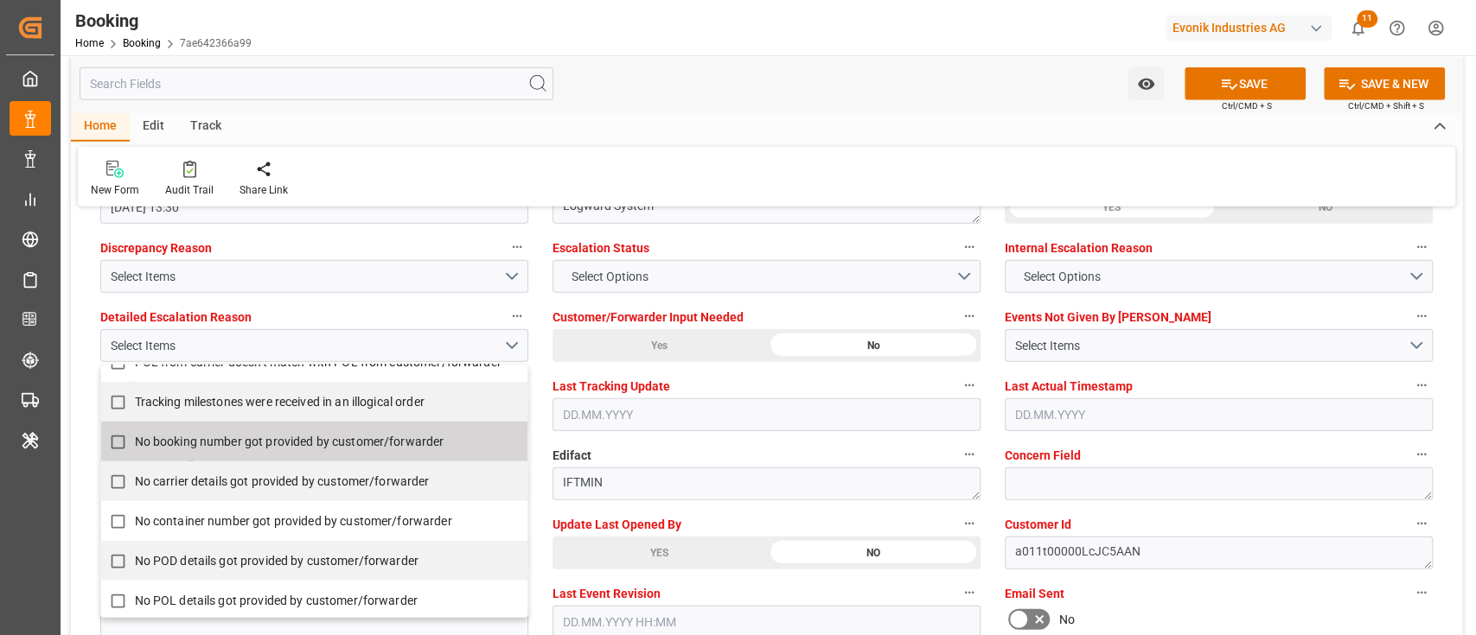
click at [226, 438] on span "No booking number got provided by customer/forwarder" at bounding box center [289, 442] width 309 height 14
checkbox input "true"
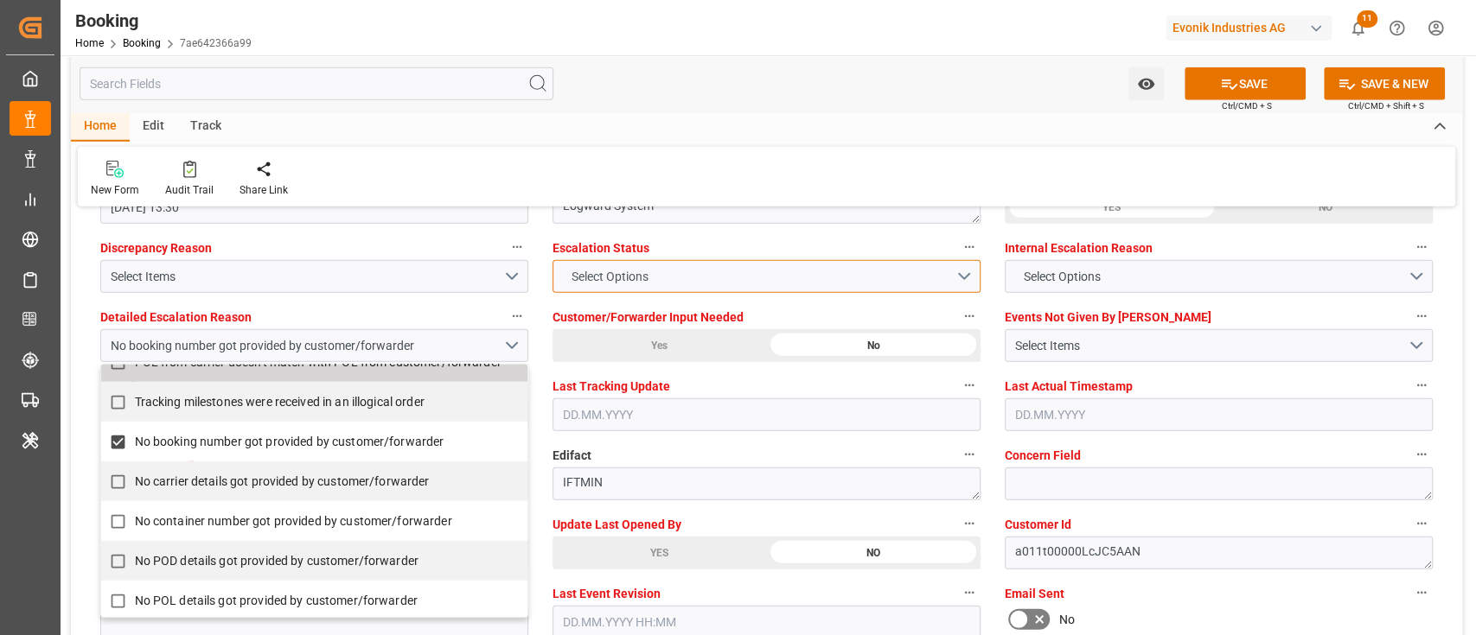
click at [623, 284] on span "Select Options" at bounding box center [609, 277] width 94 height 18
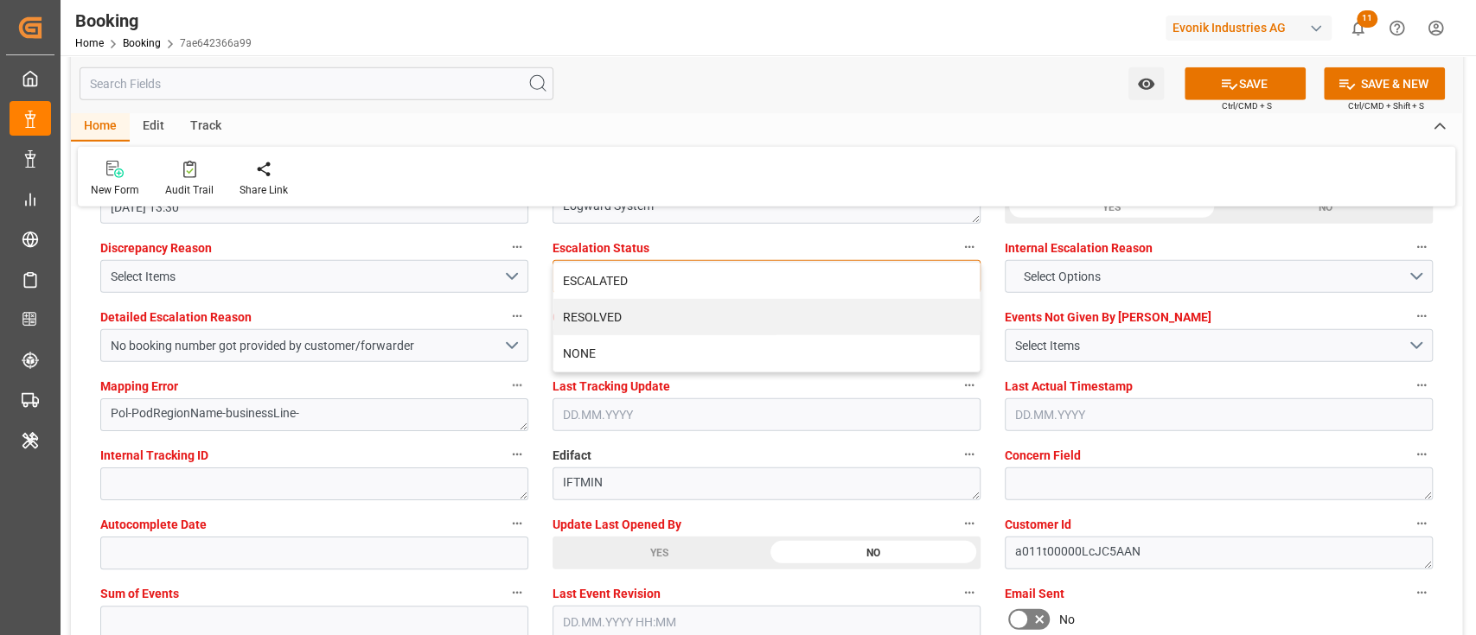
click at [623, 284] on div "ESCALATED" at bounding box center [766, 281] width 426 height 36
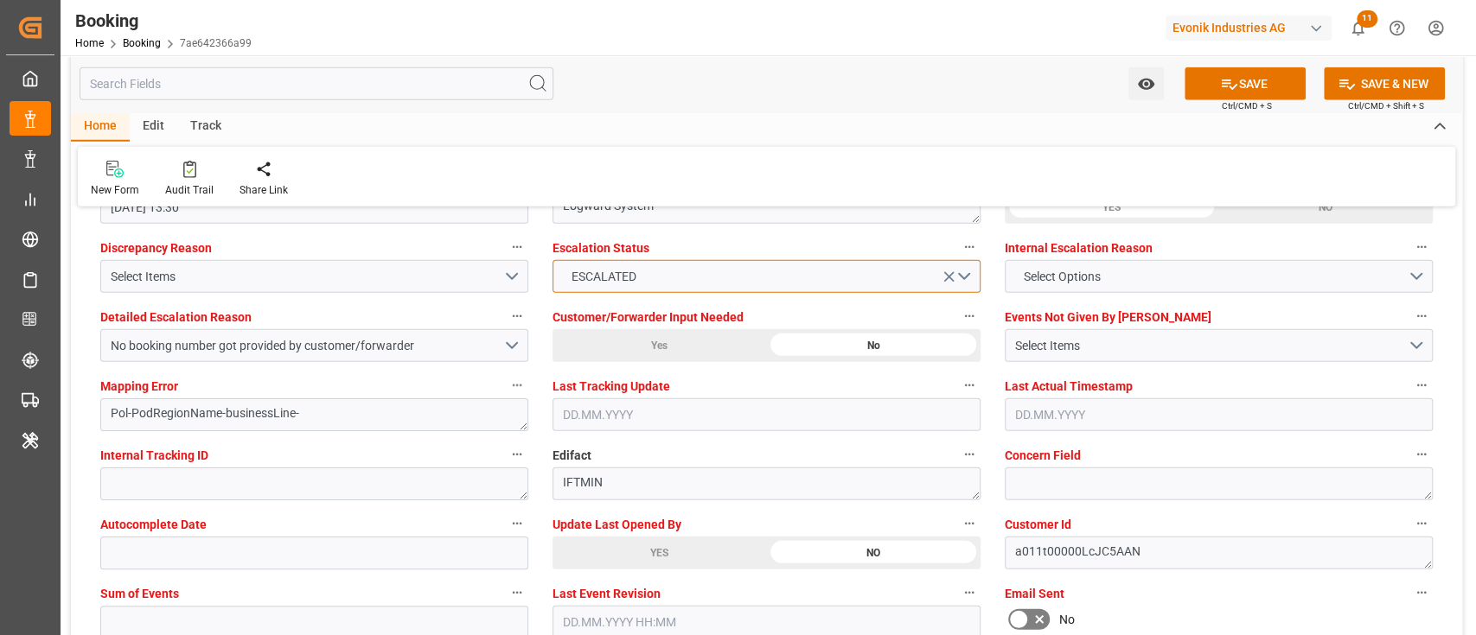
scroll to position [3458, 0]
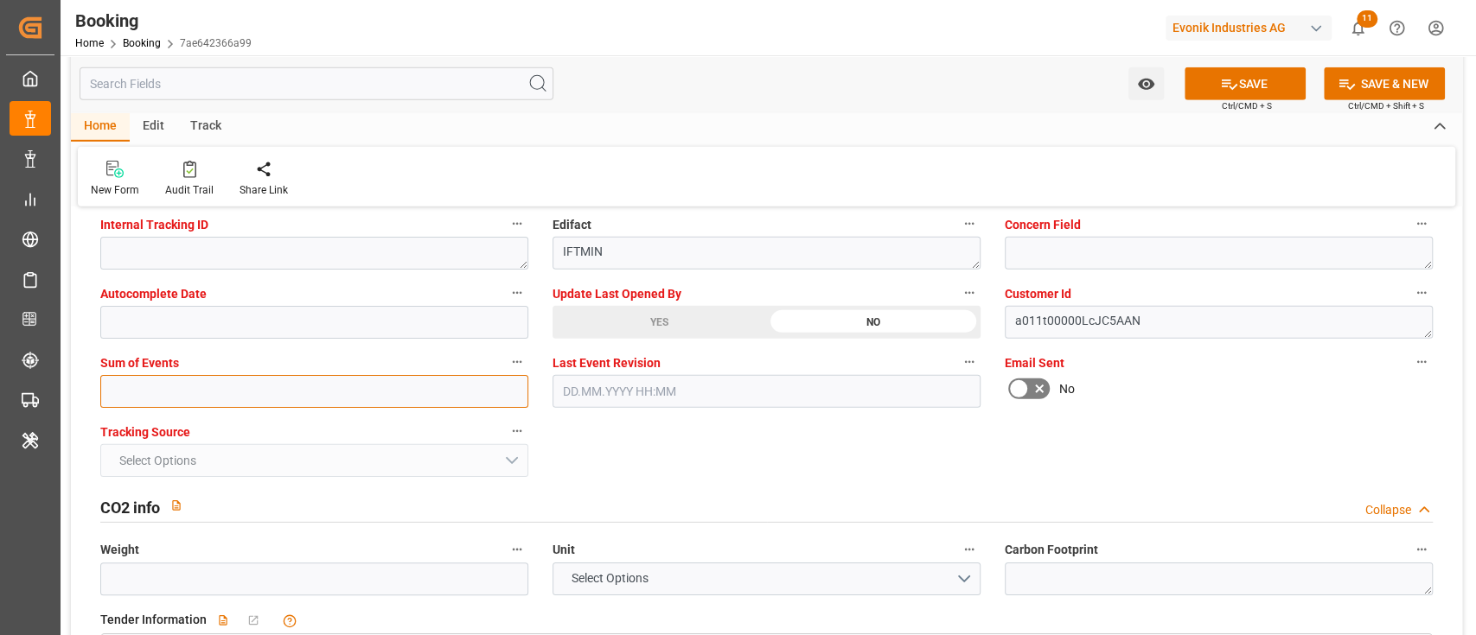
click at [300, 387] on input "text" at bounding box center [314, 391] width 428 height 33
type input "0"
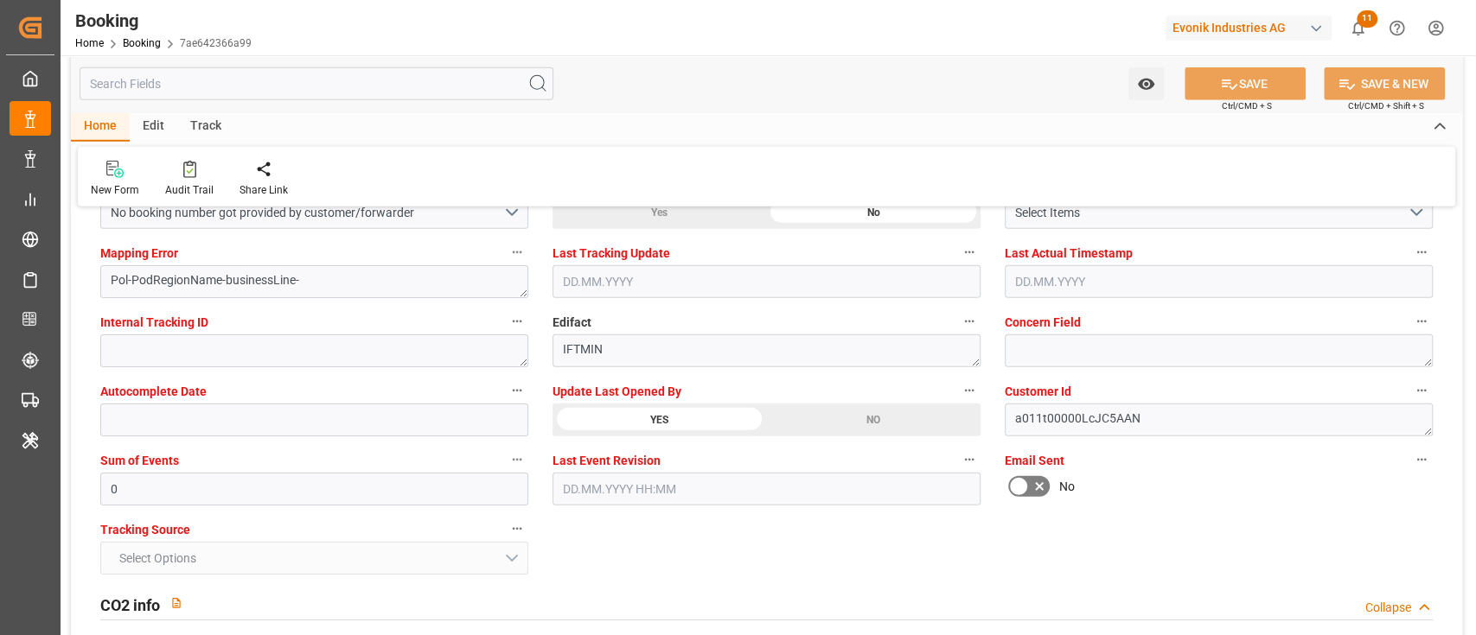
scroll to position [3227, 0]
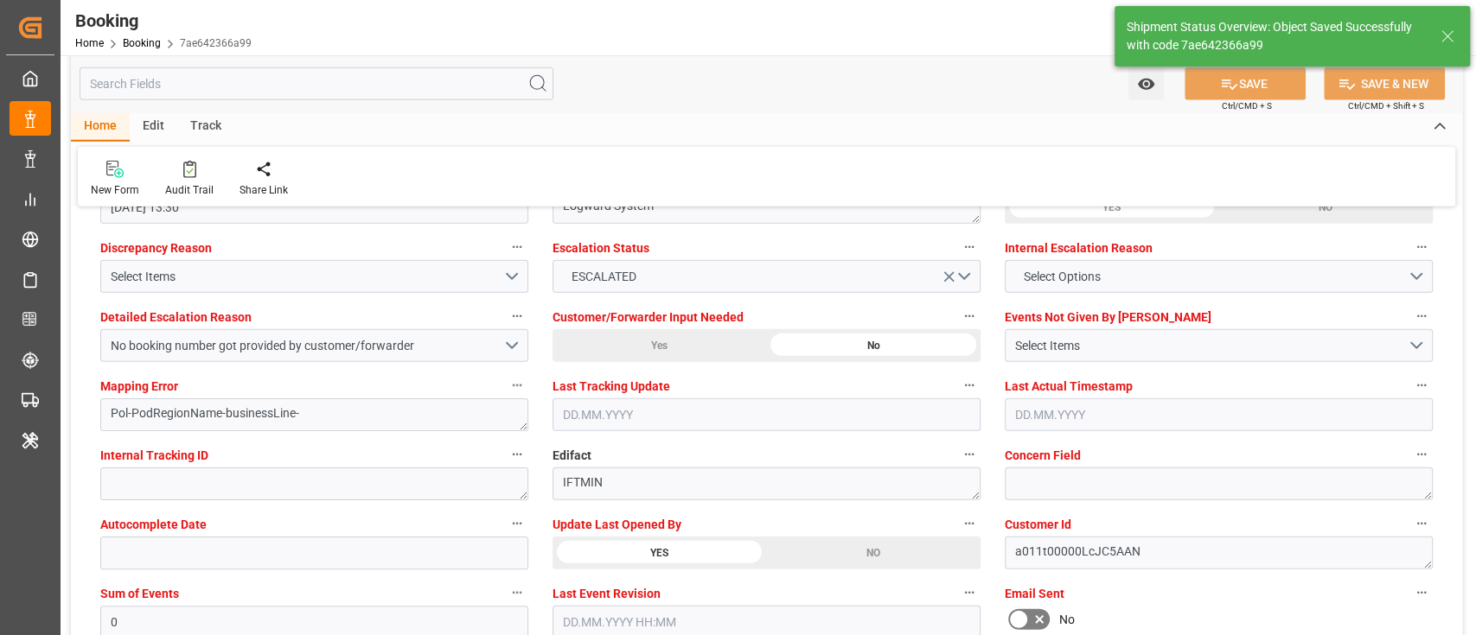
type input "16.08.2025 00:00"
type input "01.10.2025 00:00"
type input "13.08.2025 10:27"
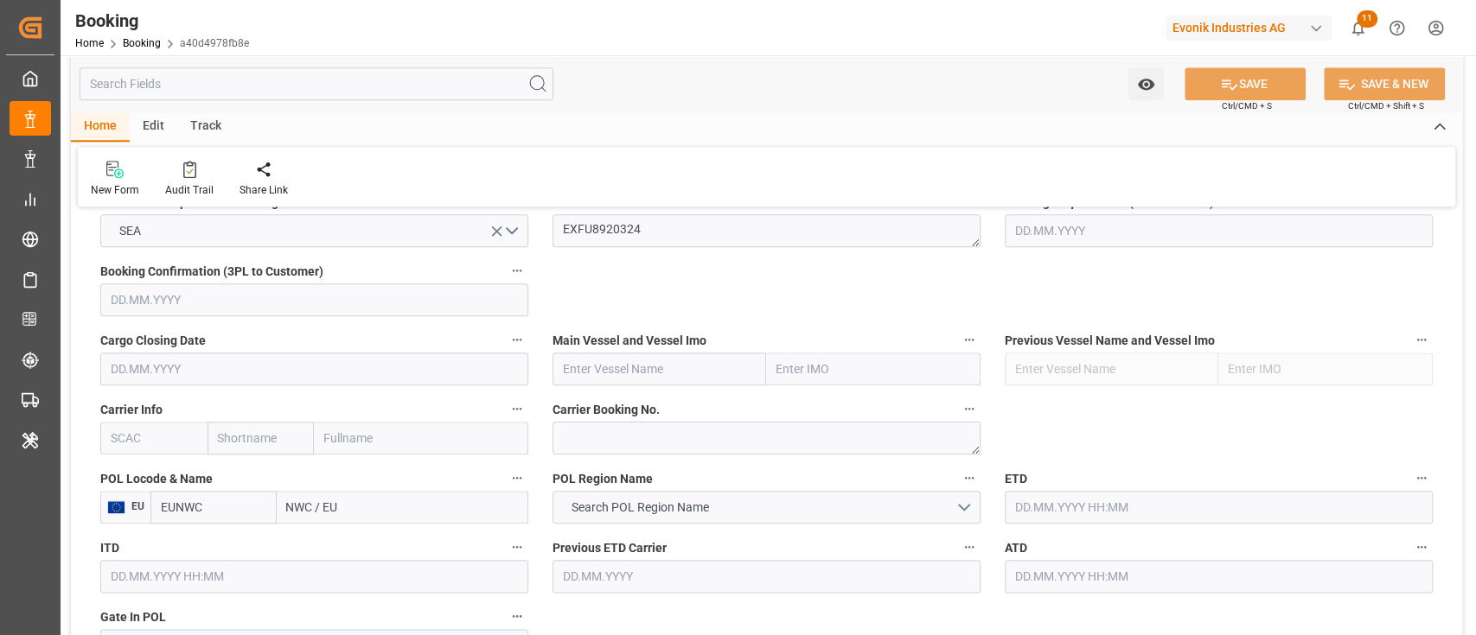
scroll to position [1139, 0]
click at [139, 439] on input "text" at bounding box center [153, 440] width 107 height 33
click at [135, 467] on div "HLCU" at bounding box center [127, 478] width 52 height 39
type input "HLCU"
click at [303, 509] on input "NWC / EU" at bounding box center [403, 509] width 252 height 33
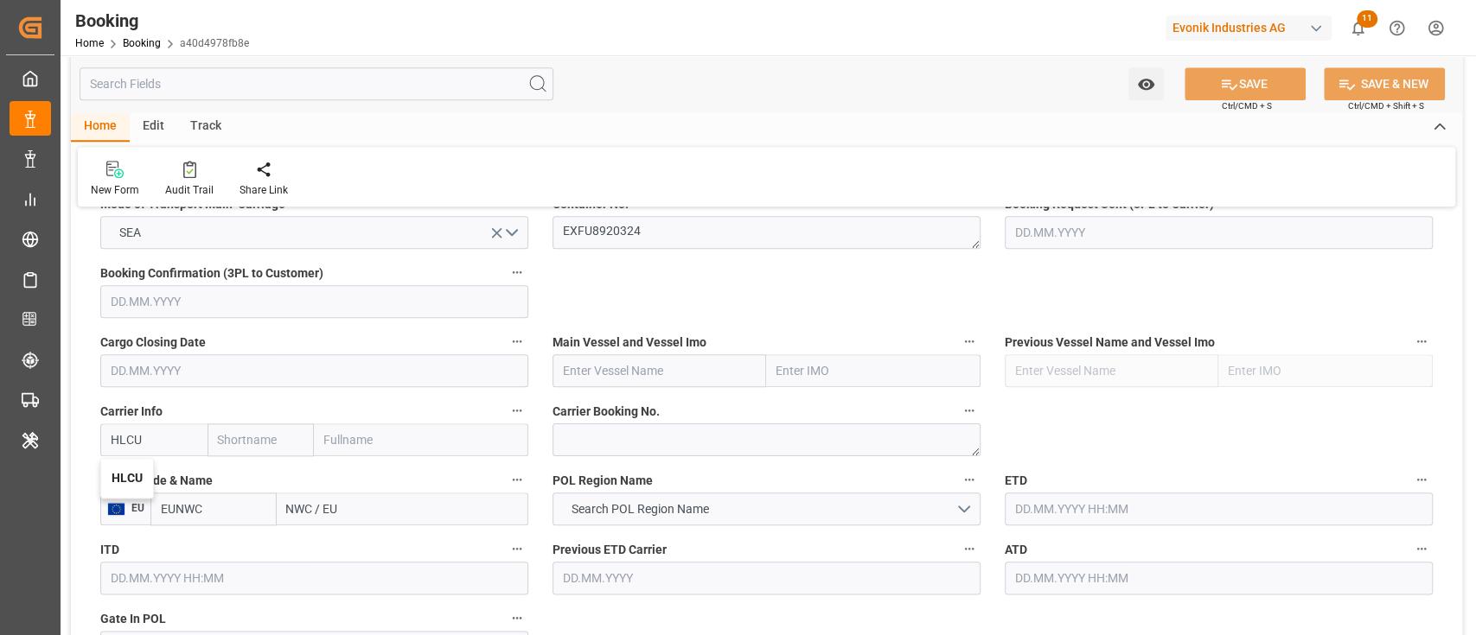
click at [304, 509] on input "NWC / EU" at bounding box center [403, 509] width 252 height 33
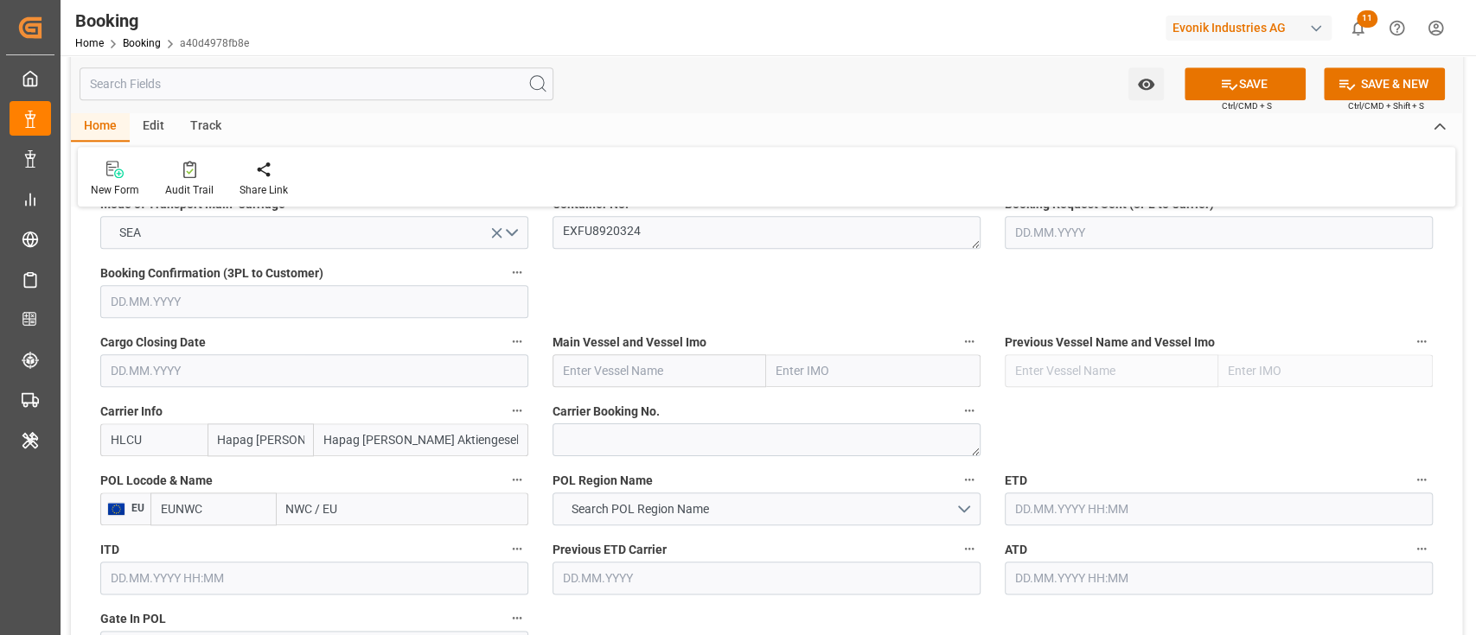
type input "Hapag Lloyd"
type input "Hapag Lloyd Aktiengesellschaft"
click at [304, 509] on input "NWC / EU" at bounding box center [403, 509] width 252 height 33
type input "nlrtm"
click at [329, 537] on div "Rotterdam - NLRTM" at bounding box center [368, 547] width 182 height 39
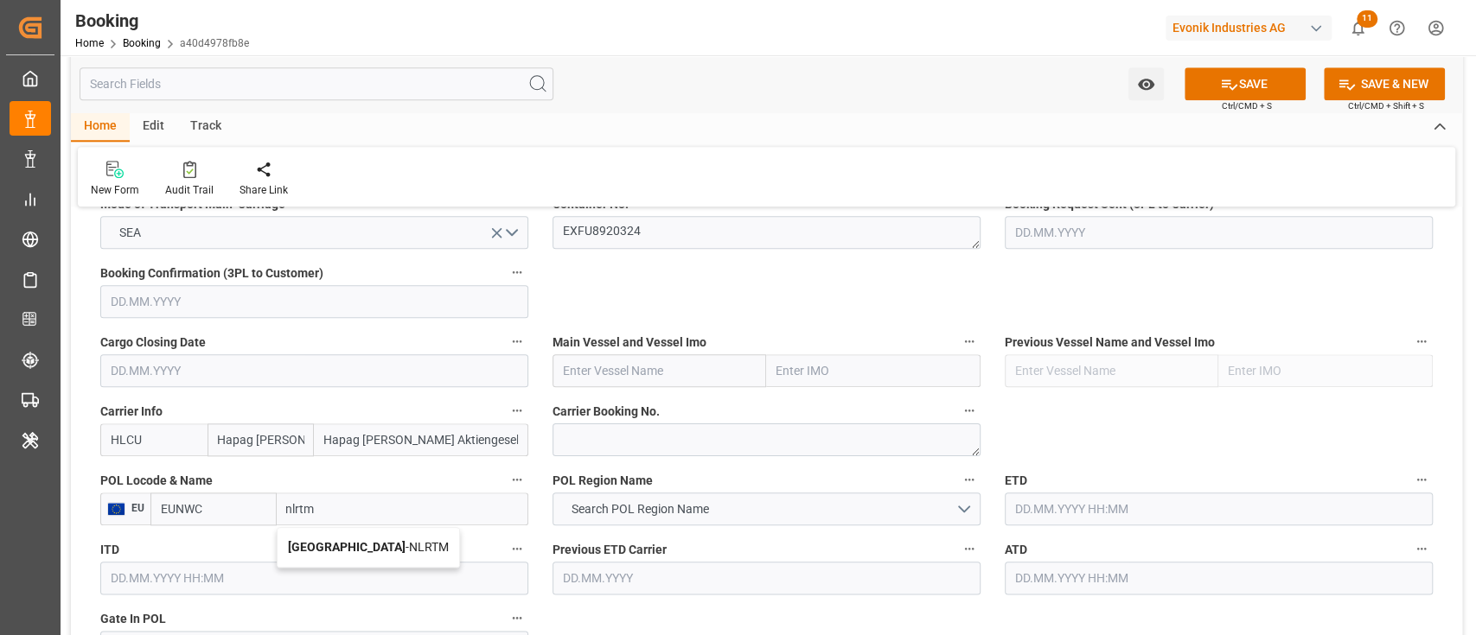
type input "NLRTM"
type input "Rotterdam"
click at [610, 512] on span "Search POL Region Name" at bounding box center [639, 510] width 155 height 18
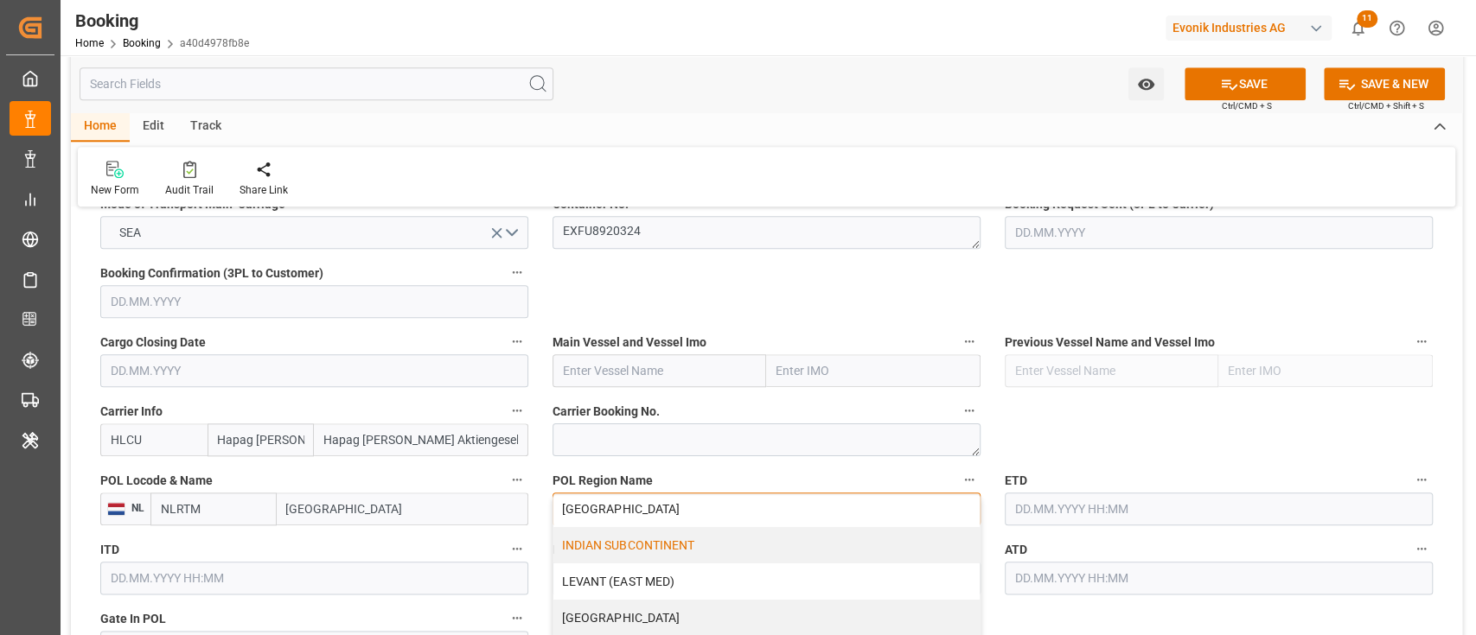
scroll to position [401, 0]
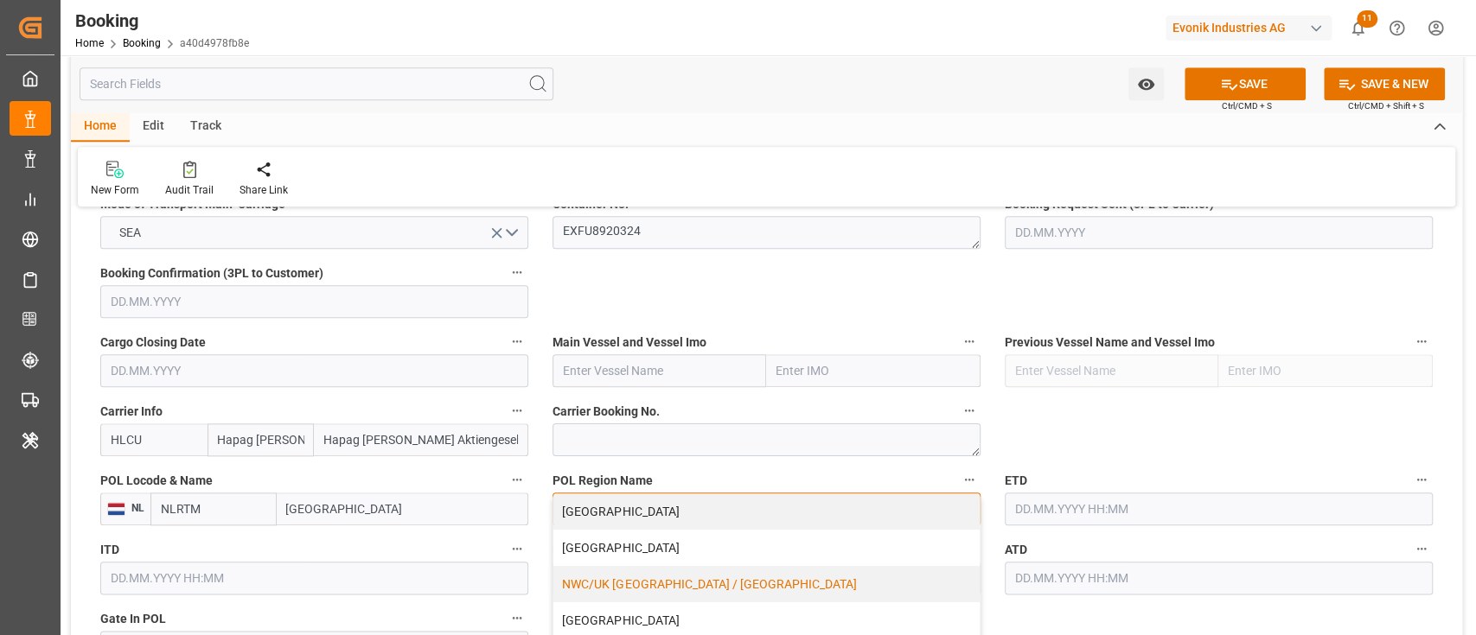
click at [637, 578] on div "NWC/UK NORTH WEST CONTINENT / UK" at bounding box center [766, 584] width 426 height 36
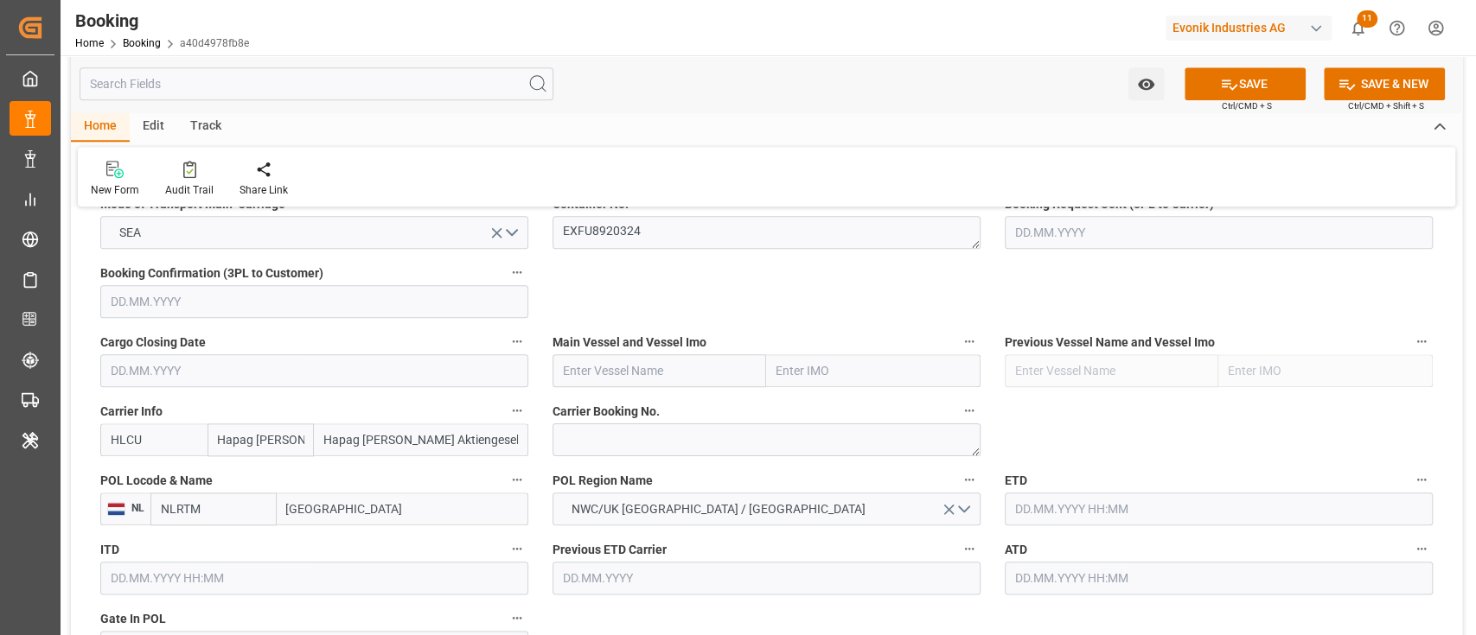
click at [683, 384] on div "Main Vessel and Vessel Imo" at bounding box center [766, 358] width 452 height 69
click at [692, 367] on input "text" at bounding box center [659, 370] width 214 height 33
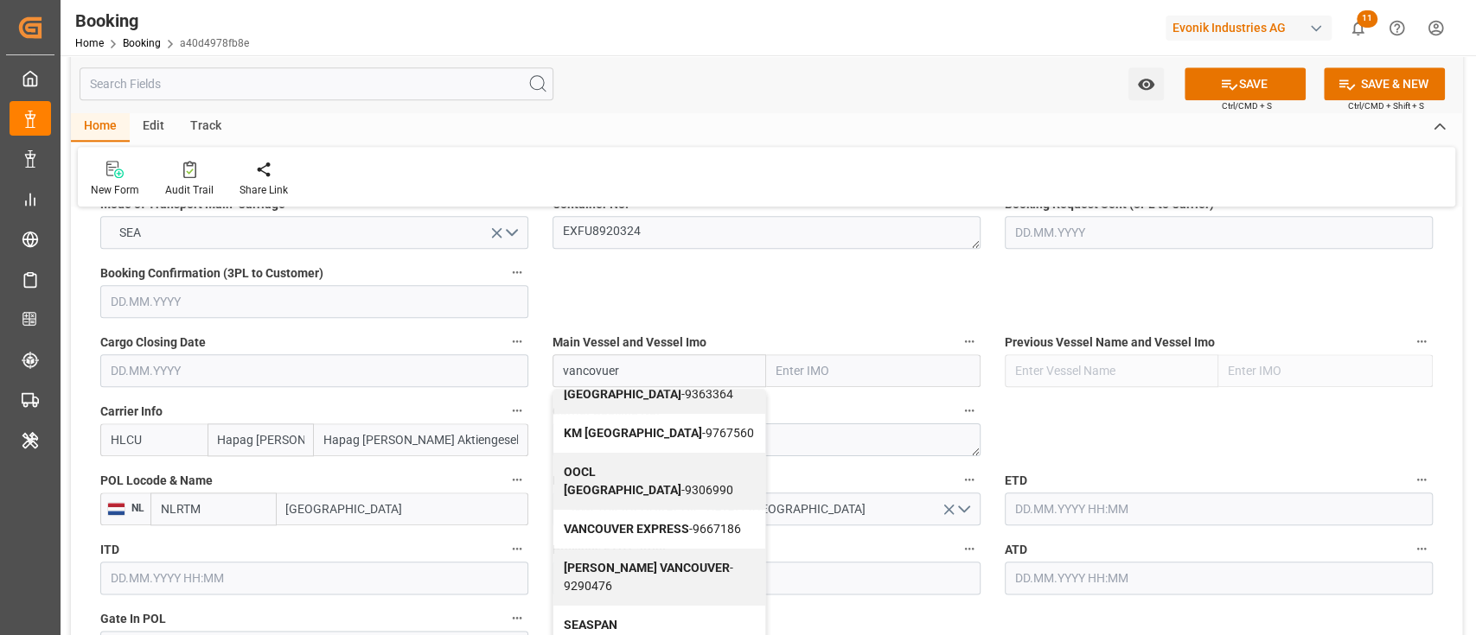
scroll to position [136, 0]
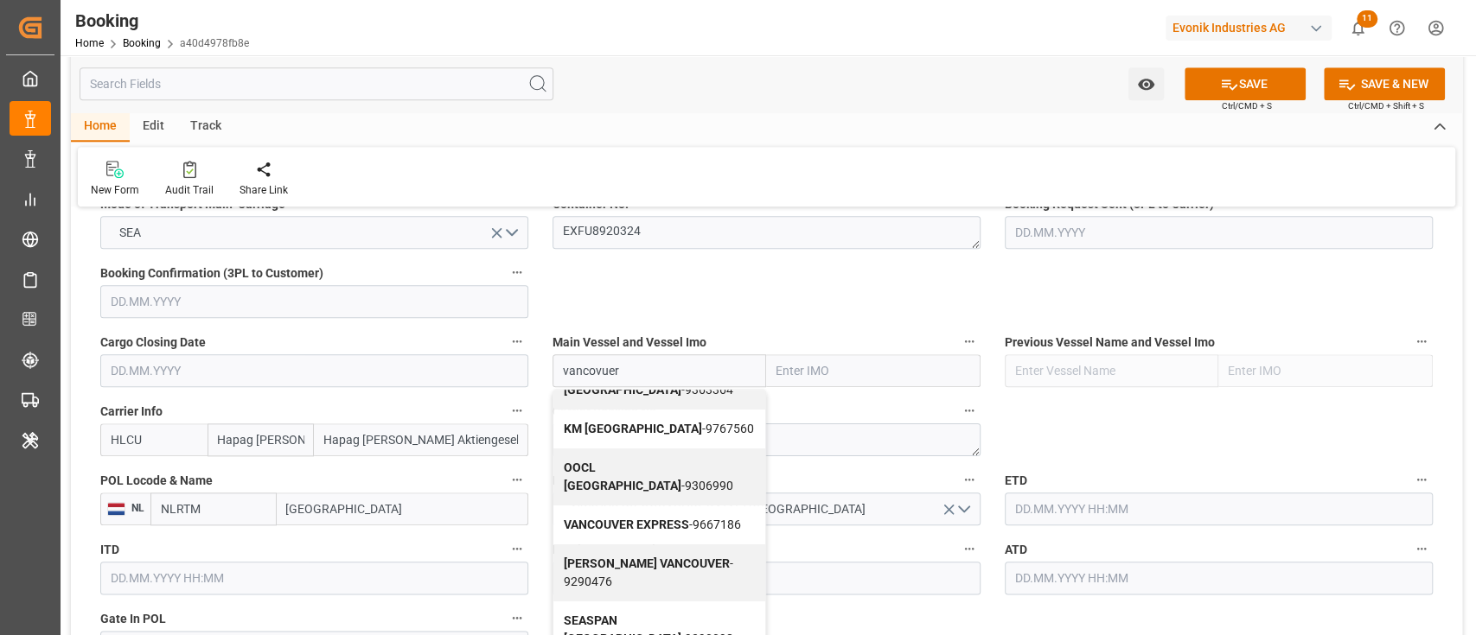
click at [620, 518] on b "VANCOUVER EXPRESS" at bounding box center [626, 525] width 125 height 14
type input "VANCOUVER EXPRESS"
type input "9667186"
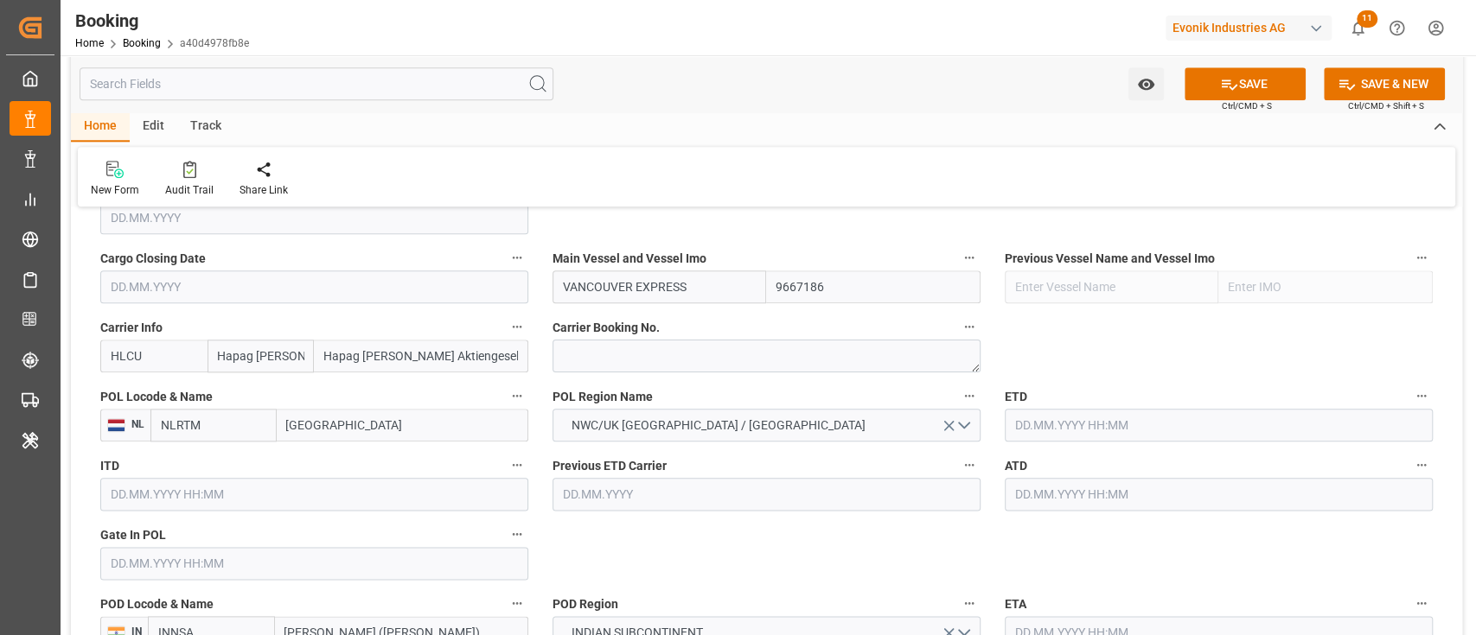
scroll to position [1254, 0]
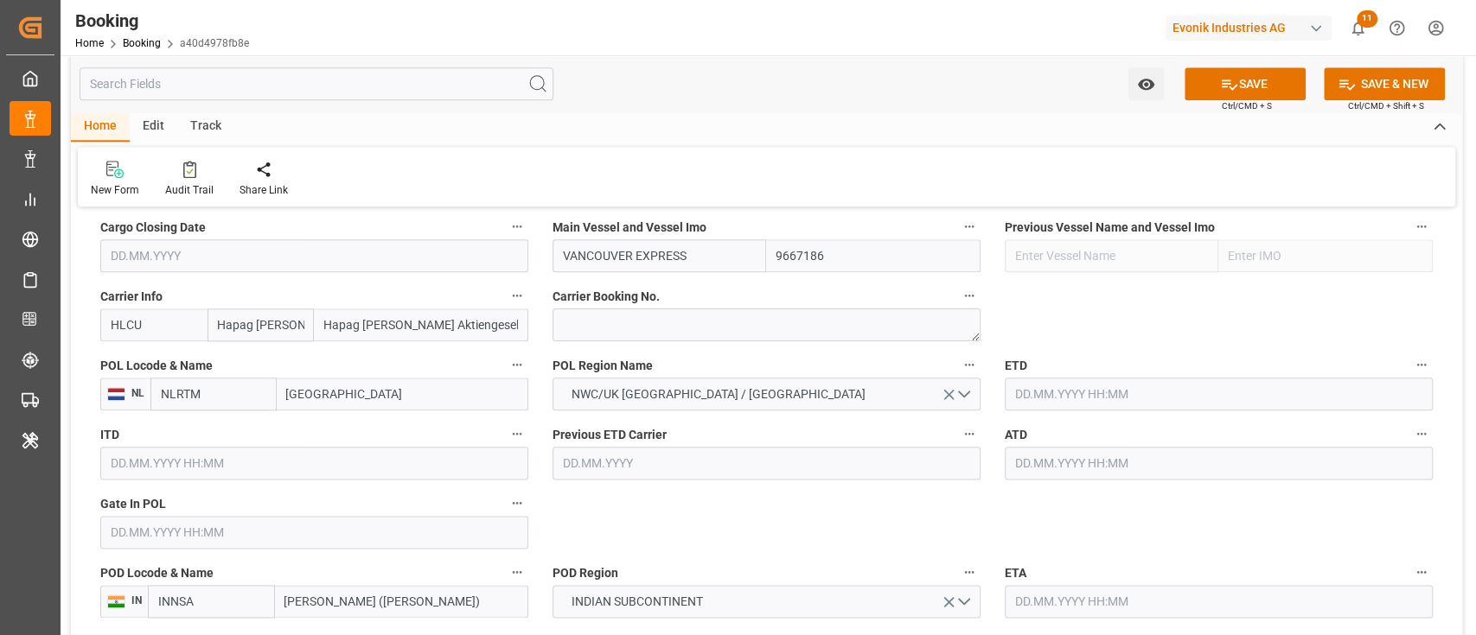
type input "VANCOUVER EXPRESS"
click at [1074, 392] on input "text" at bounding box center [1218, 394] width 428 height 33
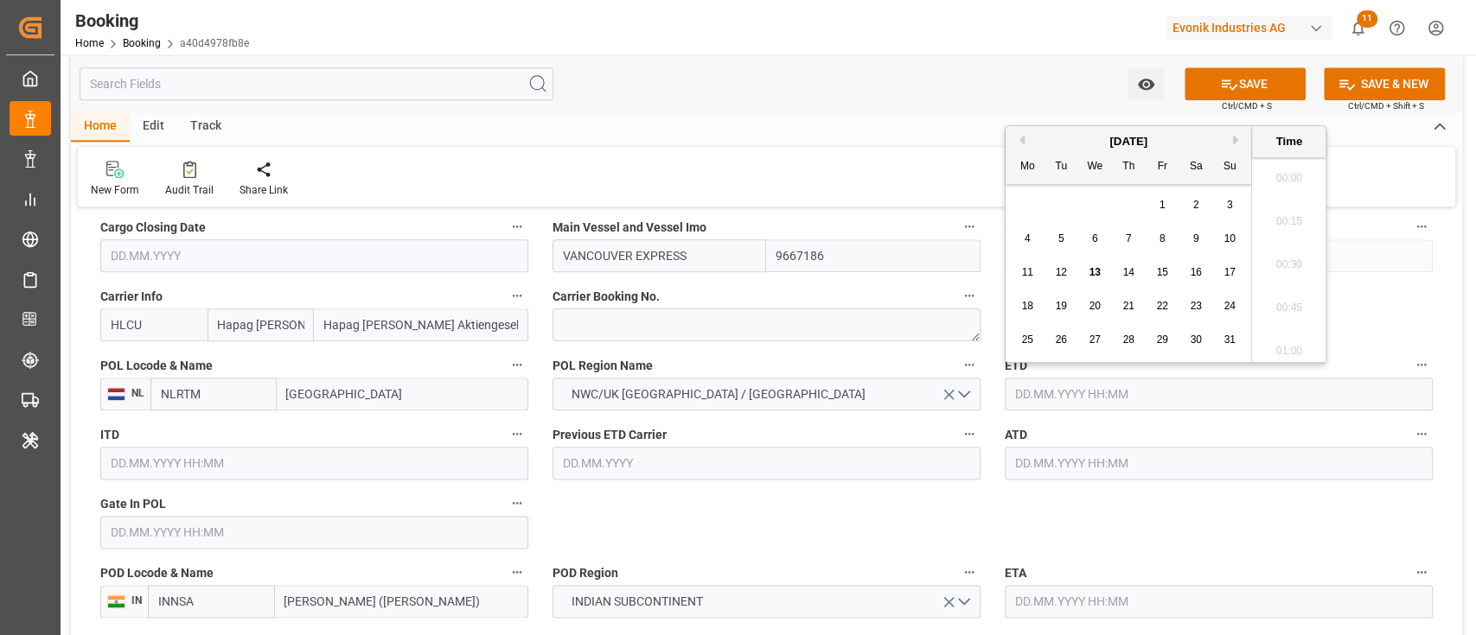
scroll to position [2642, 0]
click at [1208, 268] on div "11 12 13 14 15 16 17" at bounding box center [1129, 273] width 236 height 34
click at [1207, 274] on div "11 12 13 14 15 16 17" at bounding box center [1129, 273] width 236 height 34
click at [1199, 271] on span "16" at bounding box center [1194, 272] width 11 height 12
type input "16.08.2025 00:00"
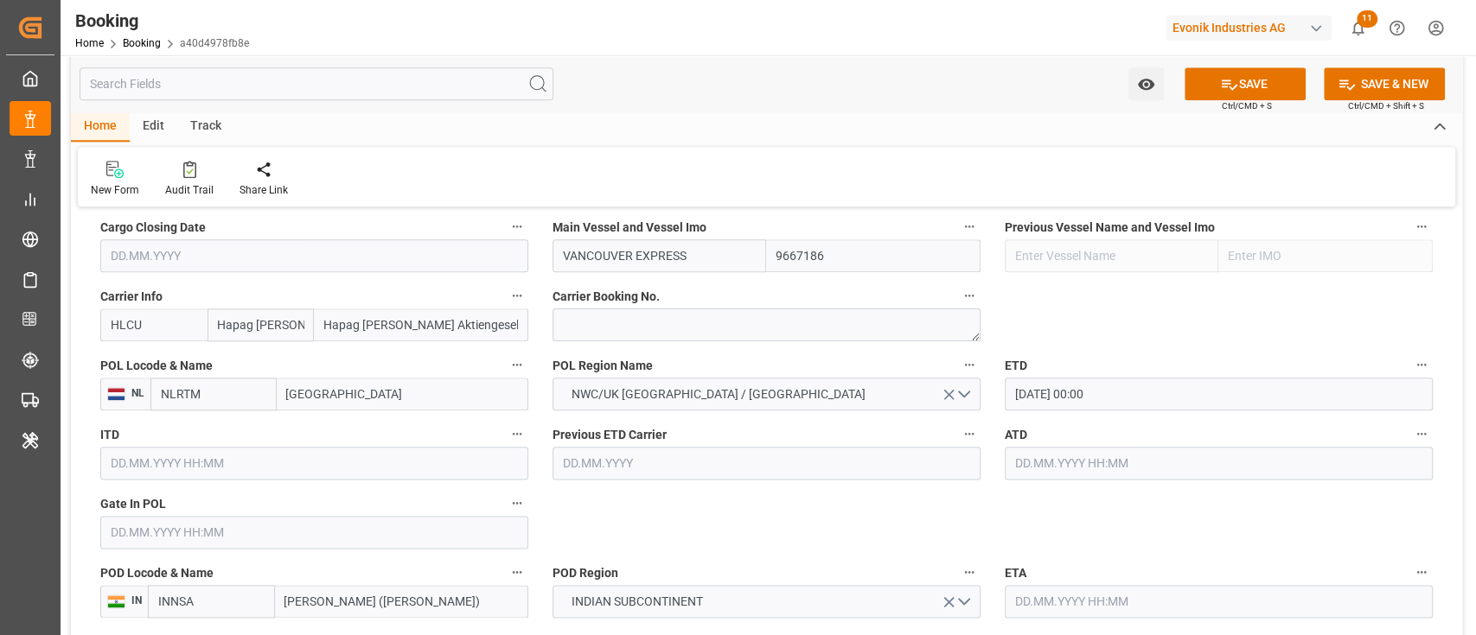
scroll to position [1369, 0]
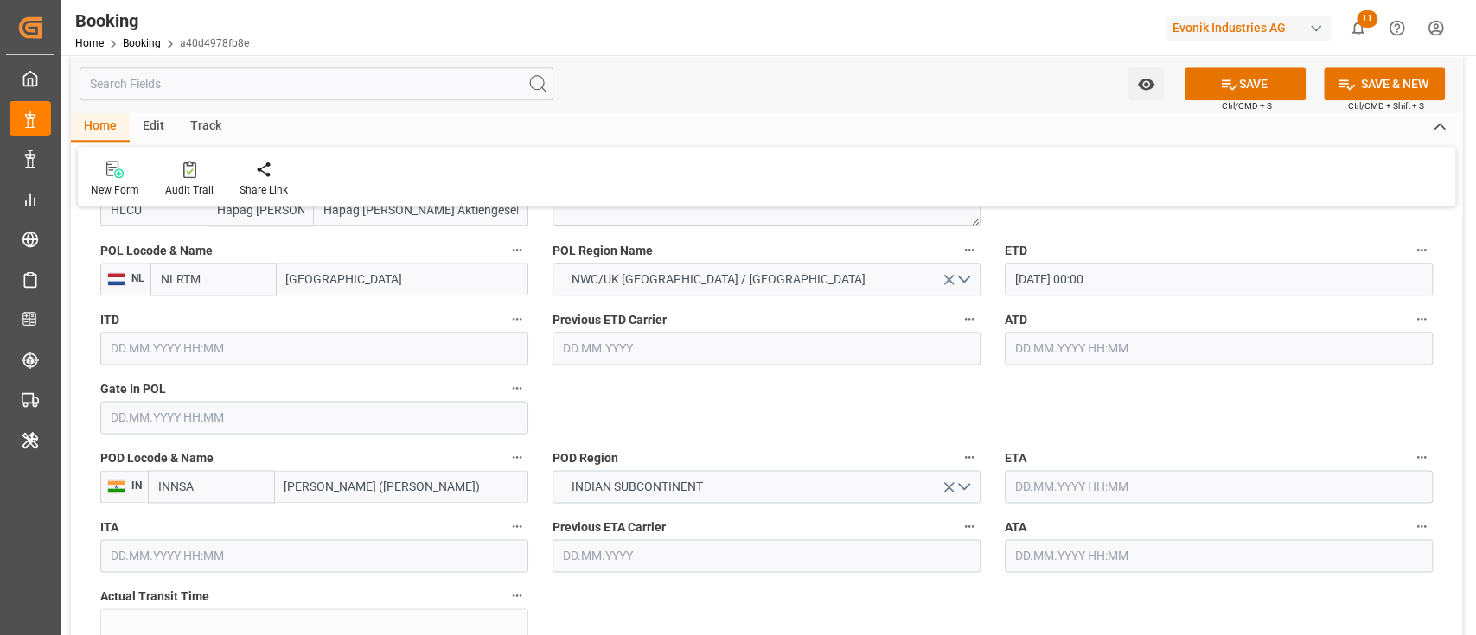
click at [1100, 490] on input "text" at bounding box center [1218, 486] width 428 height 33
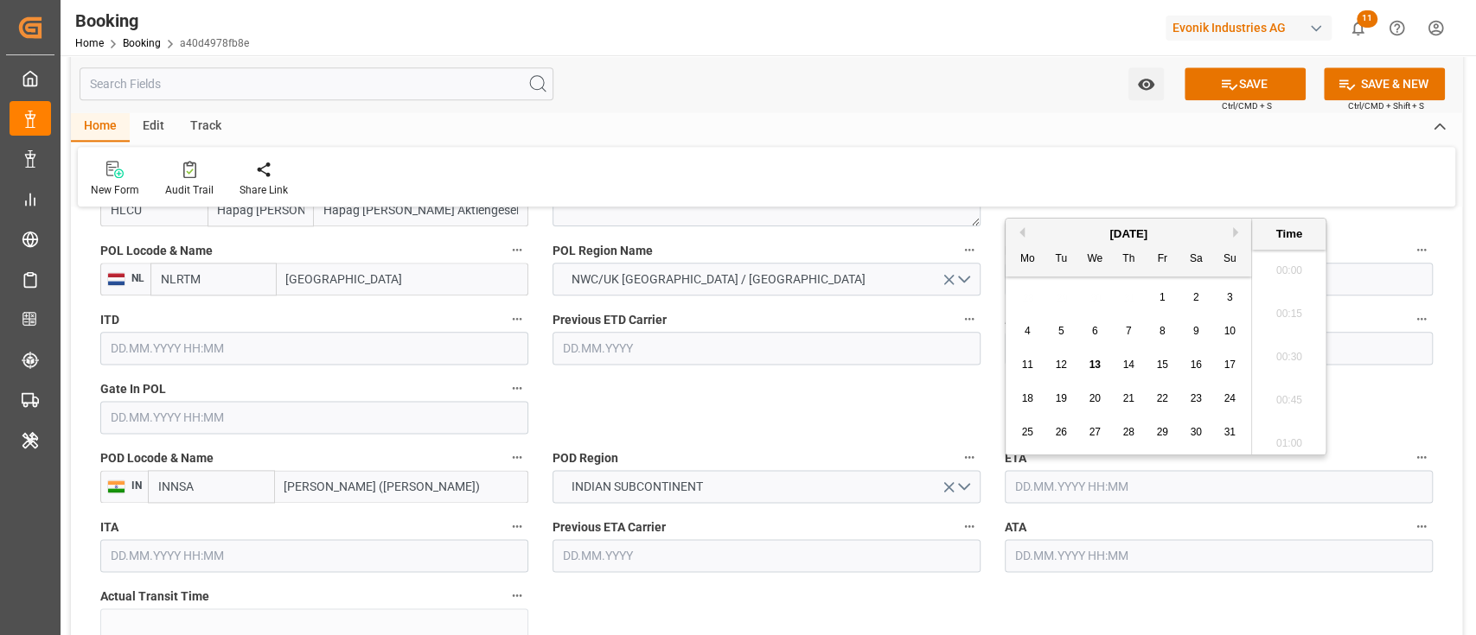
scroll to position [2642, 0]
click at [1235, 229] on button "Next Month" at bounding box center [1238, 232] width 10 height 10
click at [1086, 297] on div "1" at bounding box center [1095, 298] width 22 height 21
type input "01.10.2025 00:00"
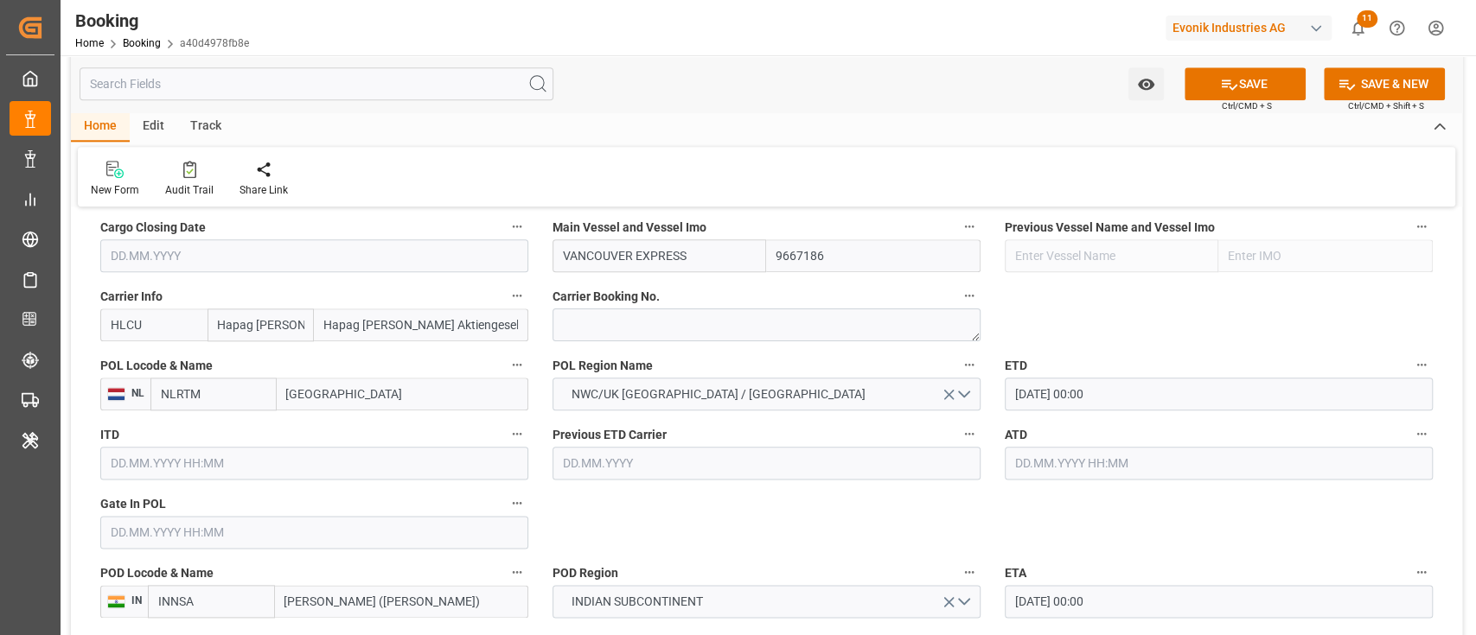
click at [271, 537] on input "text" at bounding box center [314, 532] width 428 height 33
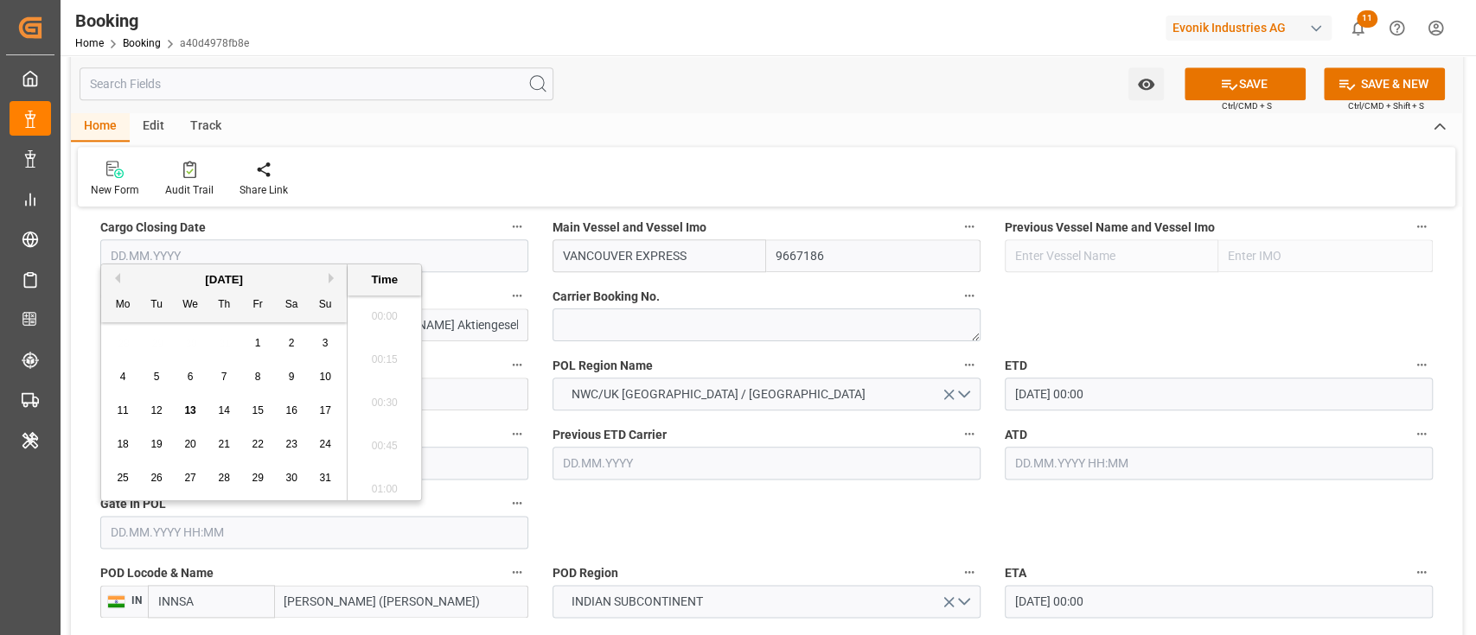
scroll to position [2642, 0]
click at [112, 407] on div "11" at bounding box center [123, 411] width 22 height 21
type input "11.08.2025 00:00"
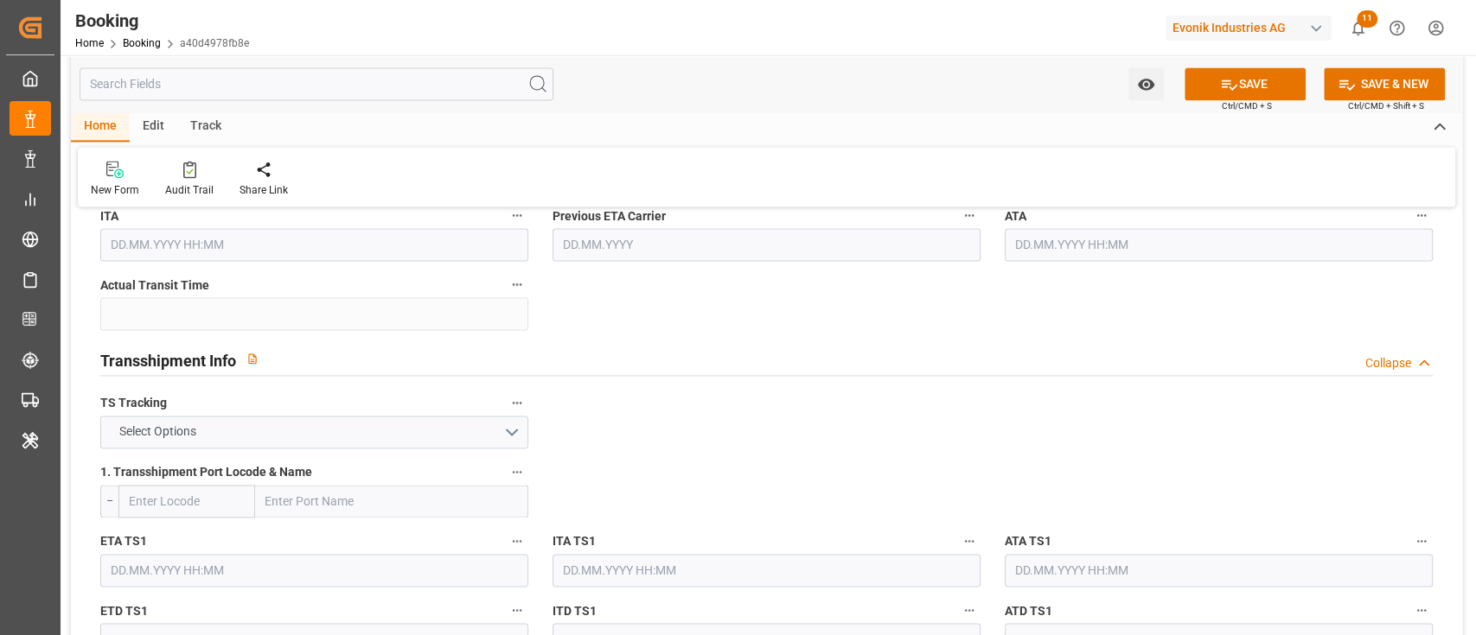
scroll to position [1715, 0]
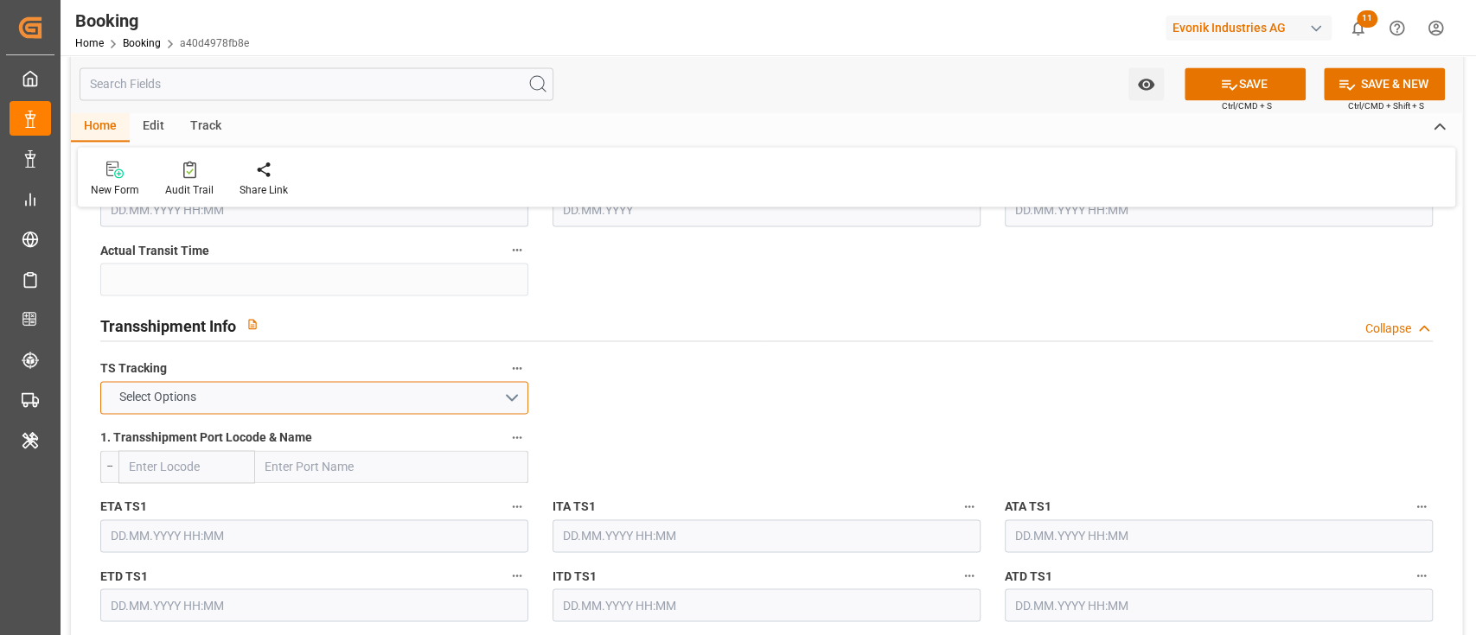
click at [311, 402] on button "Select Options" at bounding box center [314, 397] width 428 height 33
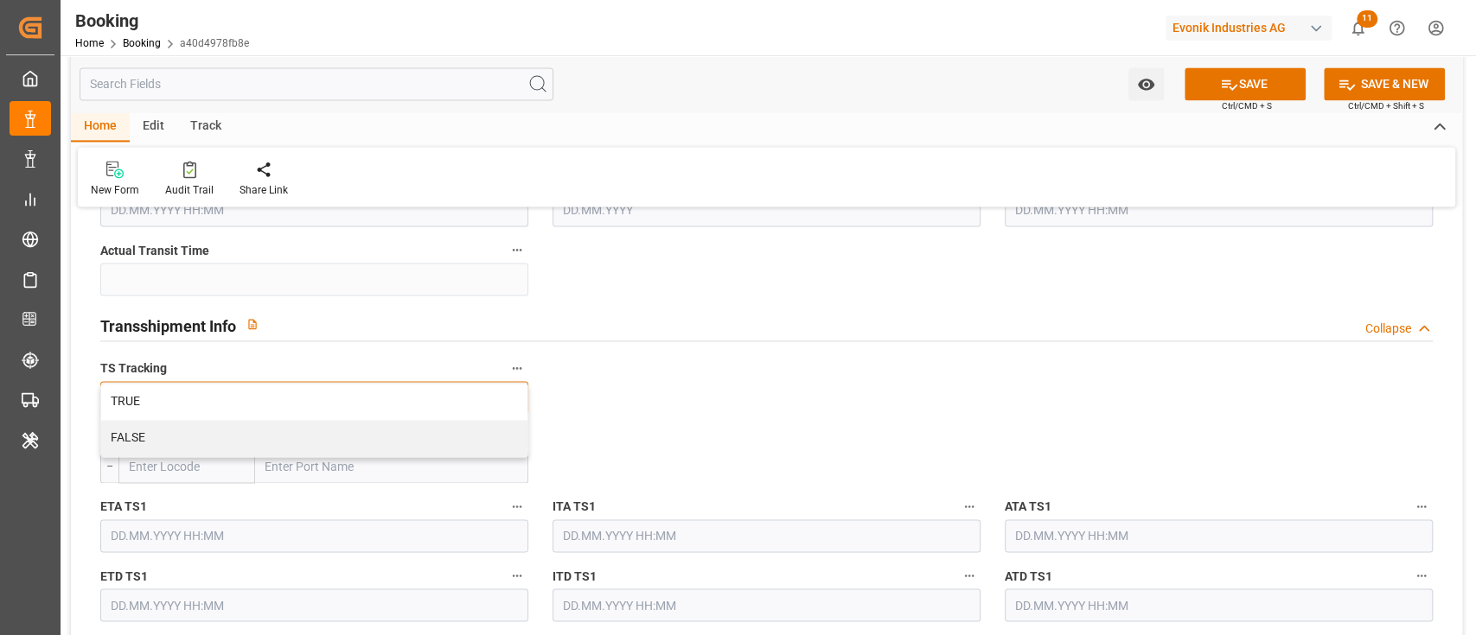
click at [286, 447] on div "FALSE" at bounding box center [314, 438] width 426 height 36
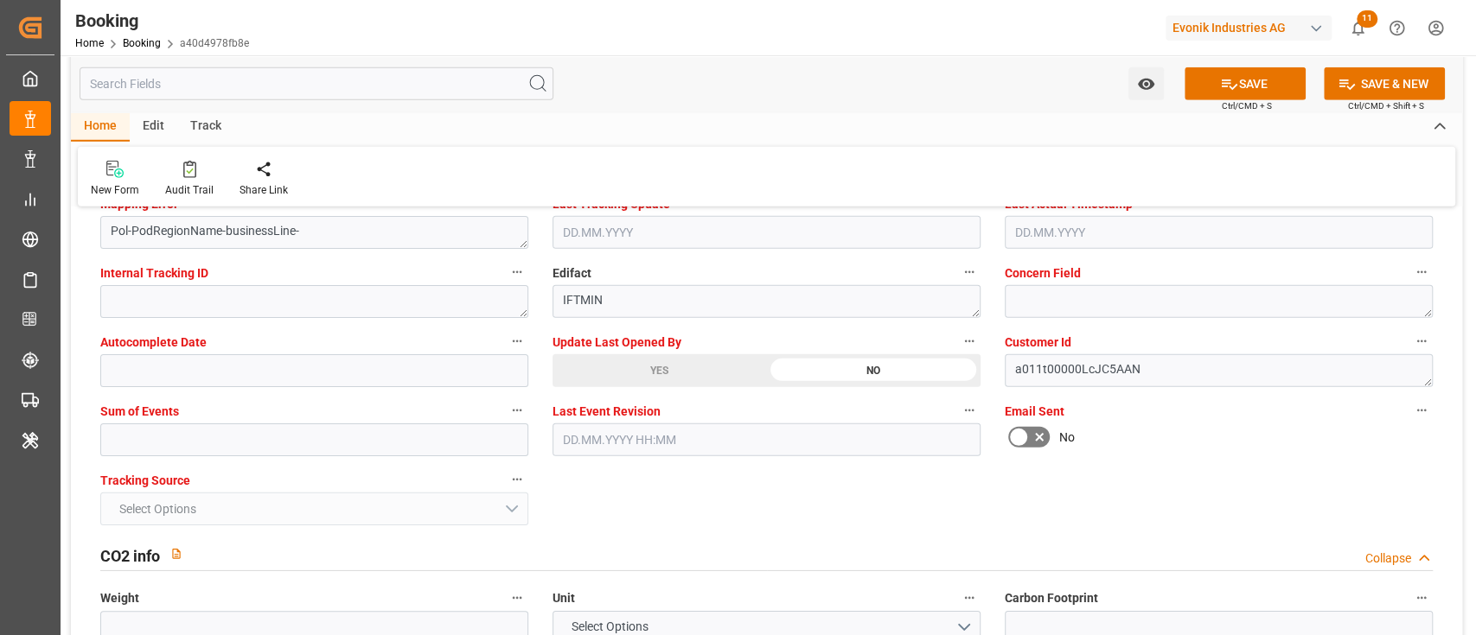
scroll to position [3444, 0]
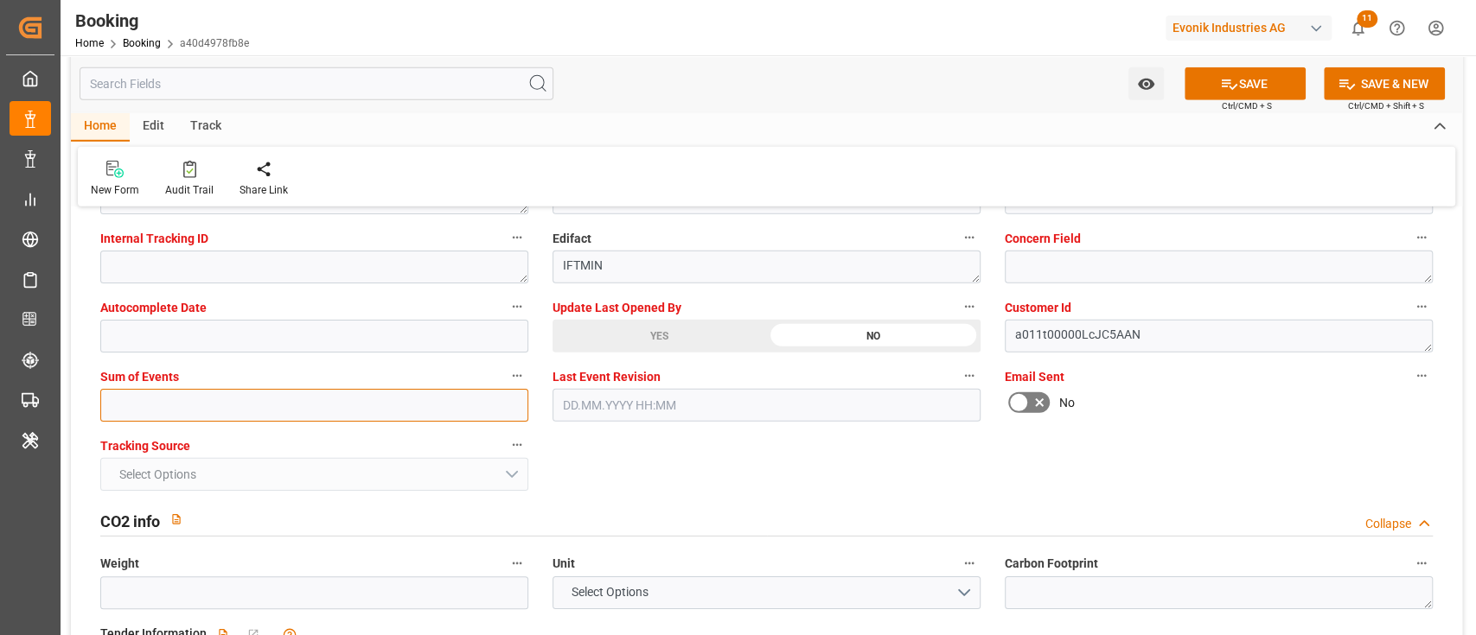
click at [203, 416] on input "text" at bounding box center [314, 405] width 428 height 33
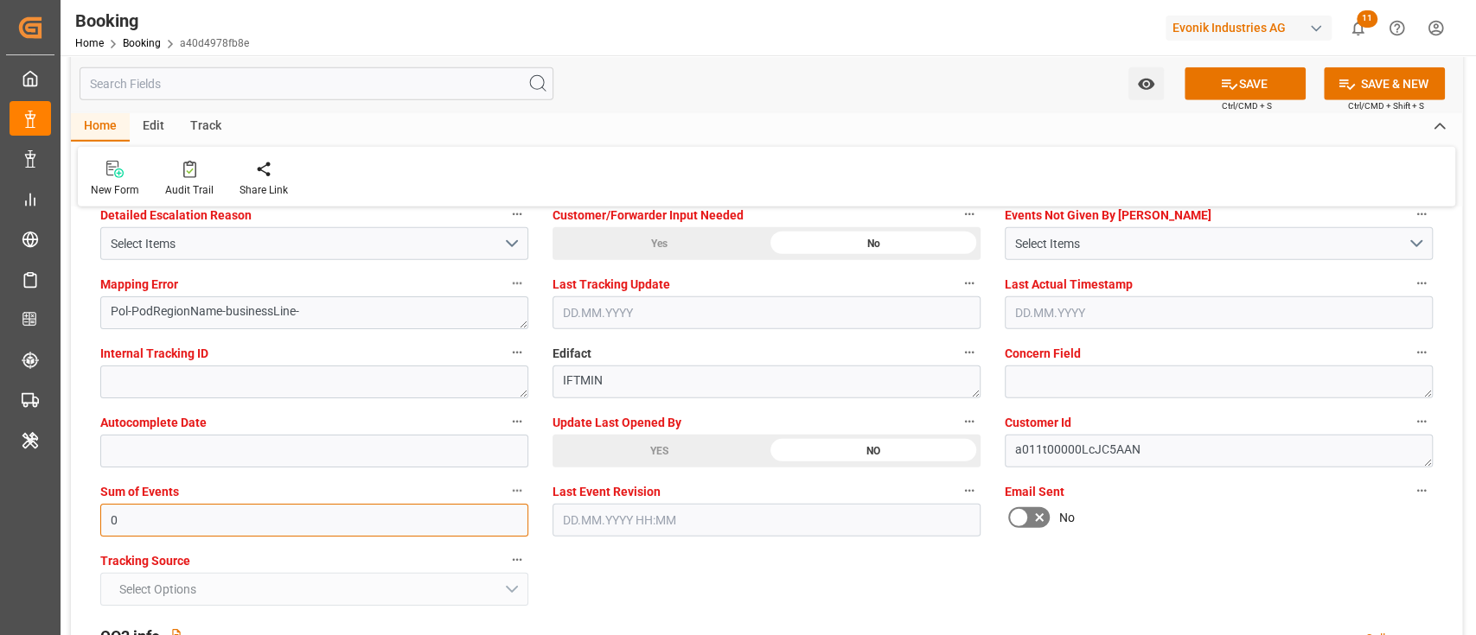
scroll to position [3214, 0]
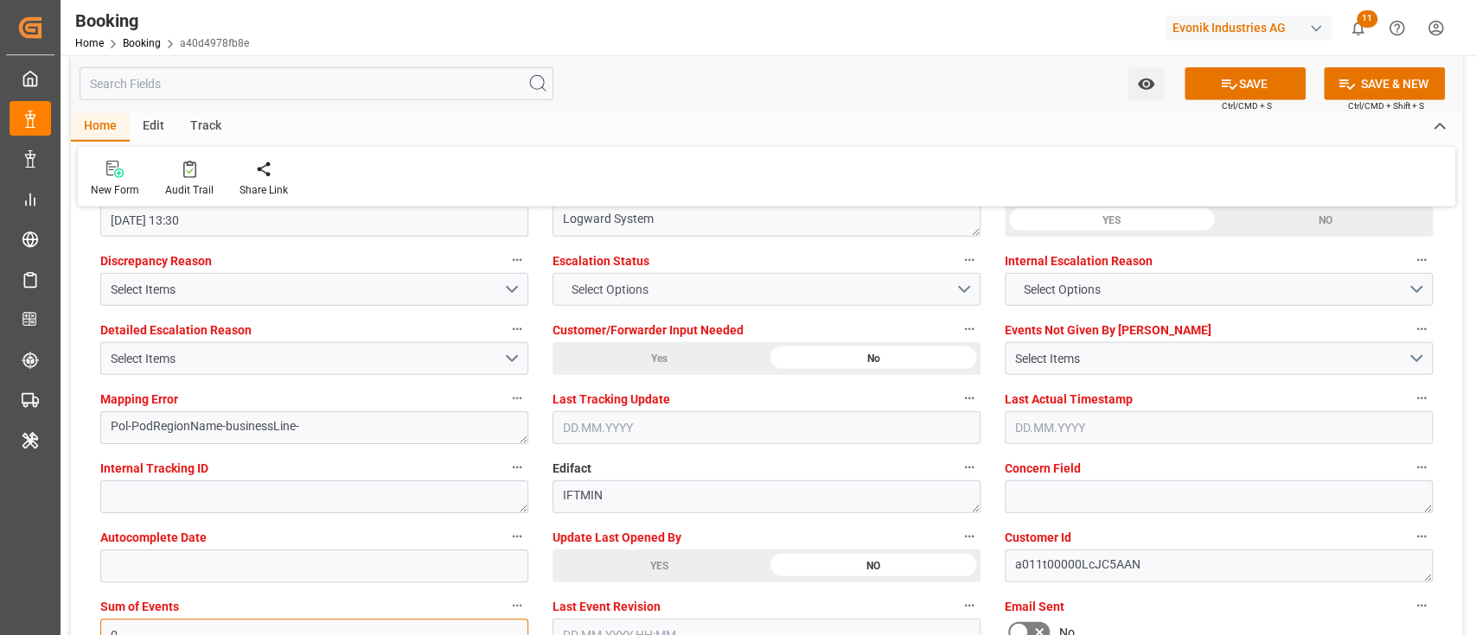
type input "0"
click at [668, 280] on button "Select Options" at bounding box center [766, 289] width 428 height 33
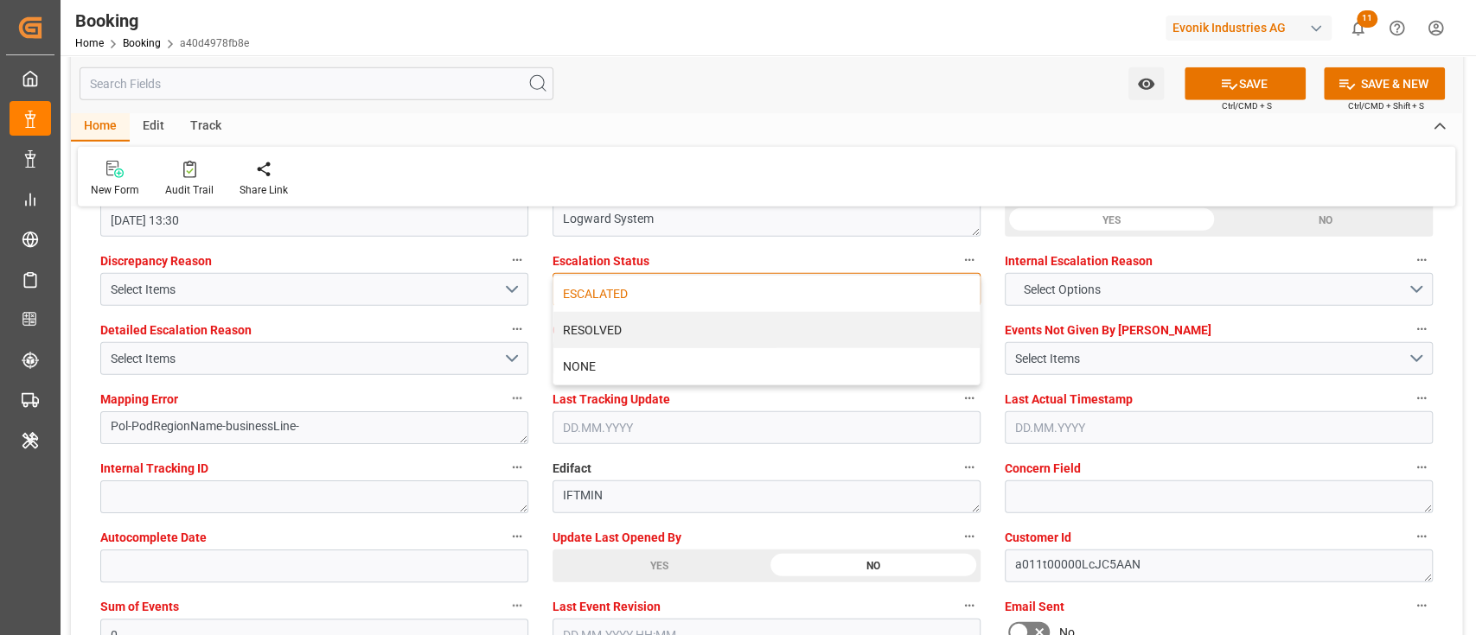
click at [660, 286] on div "ESCALATED" at bounding box center [766, 294] width 426 height 36
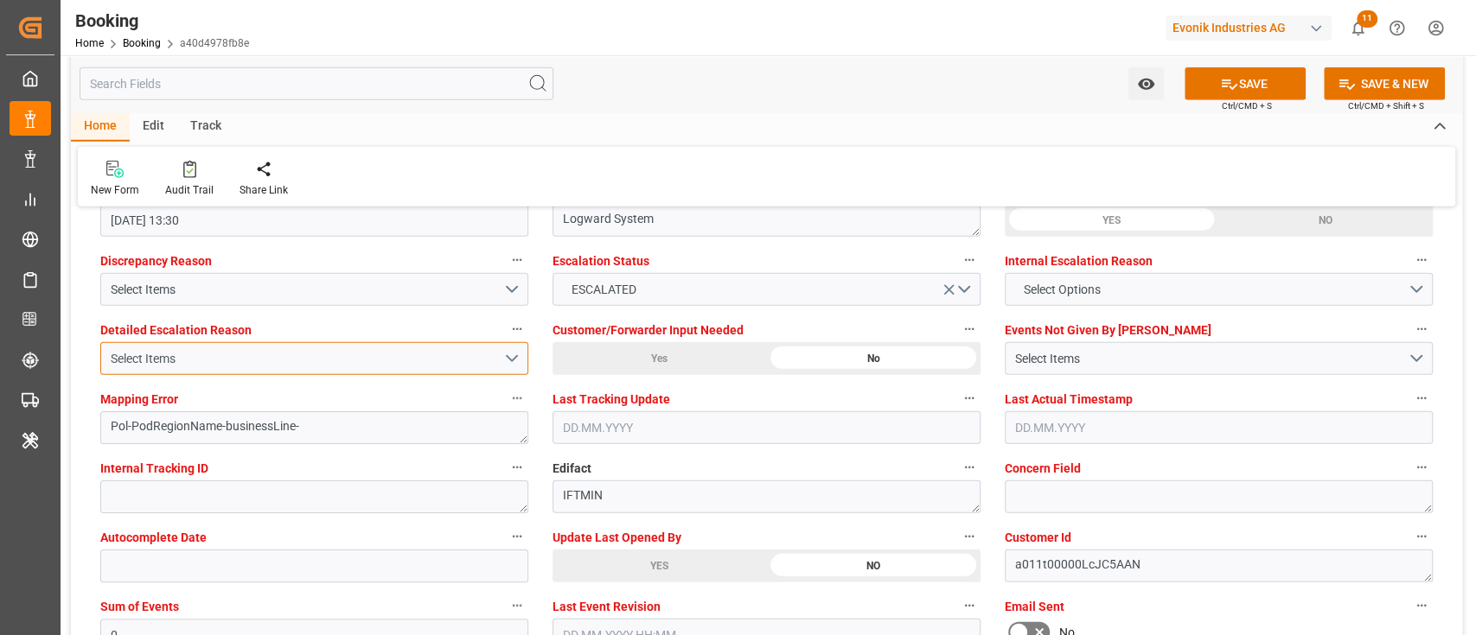
click at [319, 357] on div "Select Items" at bounding box center [307, 359] width 392 height 18
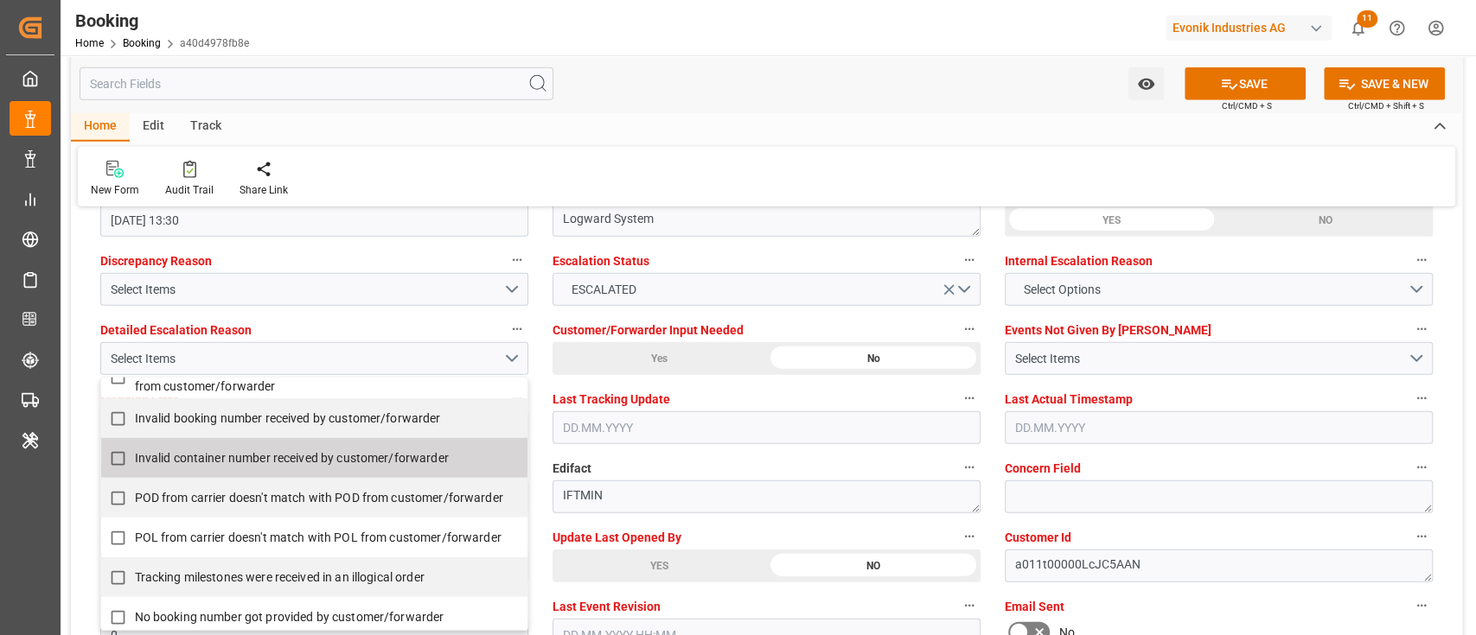
scroll to position [346, 0]
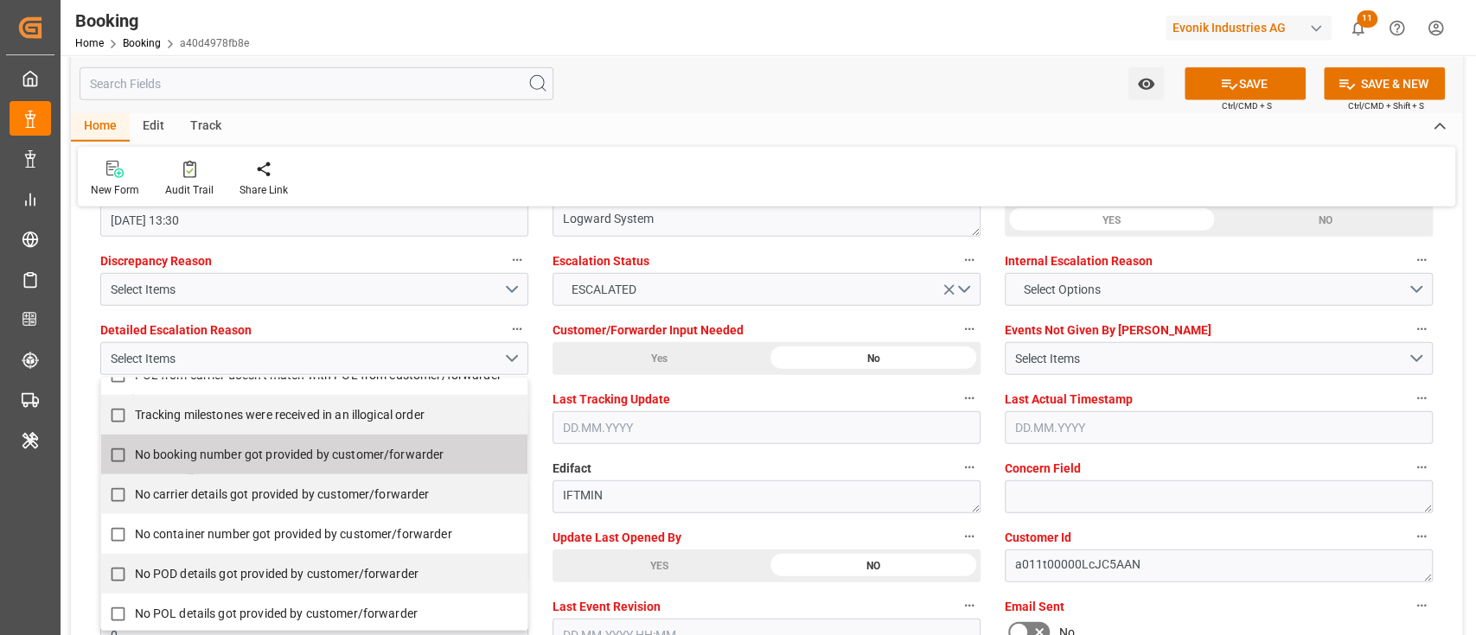
click at [202, 455] on span "No booking number got provided by customer/forwarder" at bounding box center [289, 455] width 309 height 14
checkbox input "true"
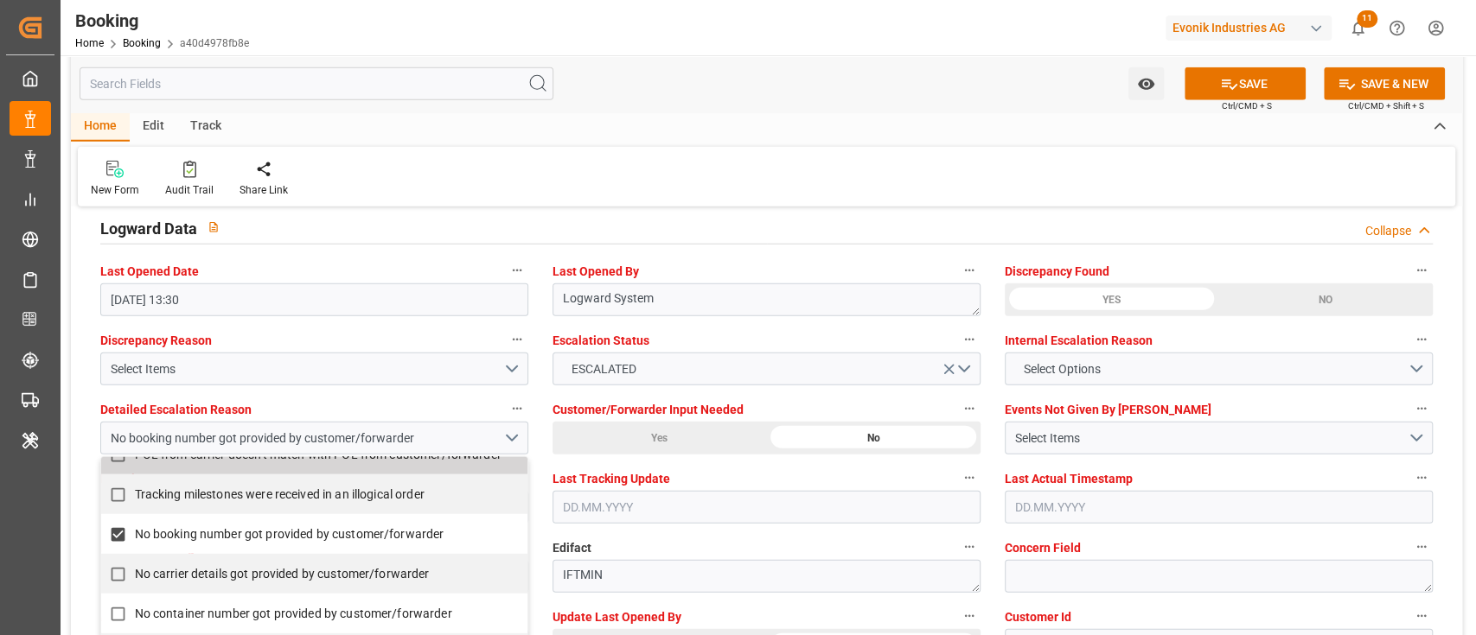
scroll to position [3098, 0]
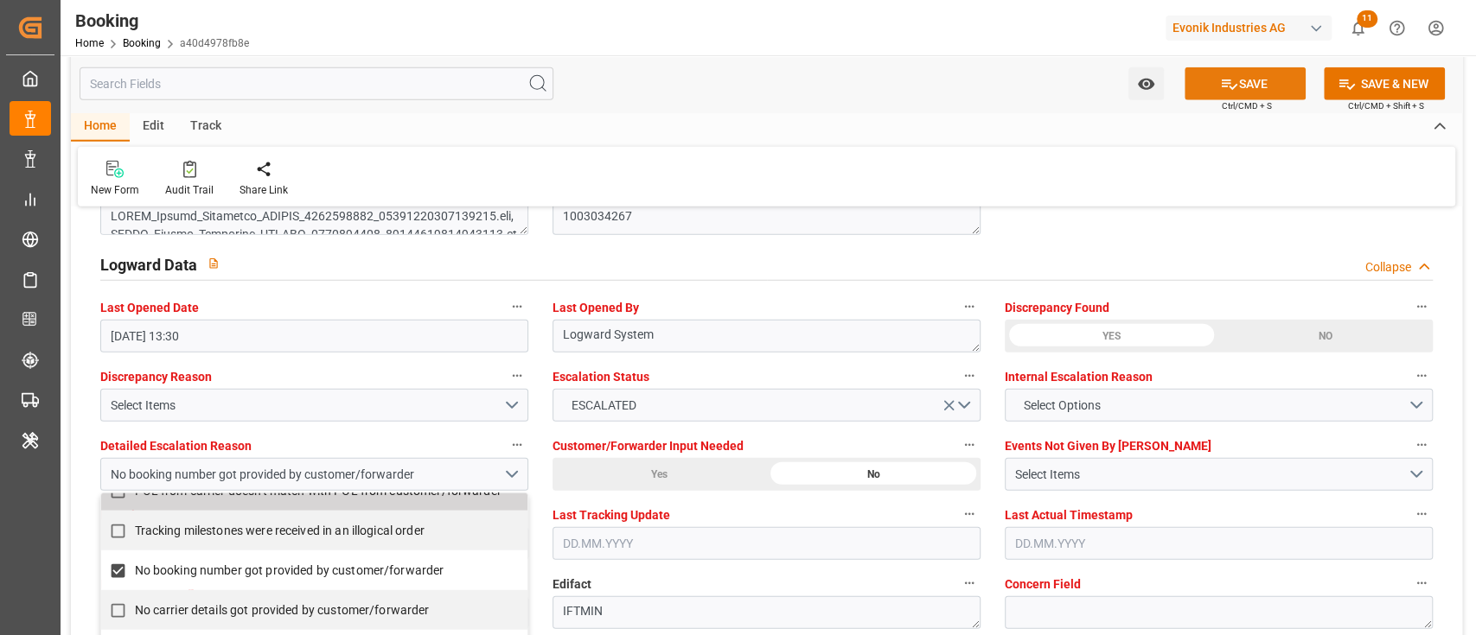
click at [1250, 87] on button "SAVE" at bounding box center [1244, 83] width 121 height 33
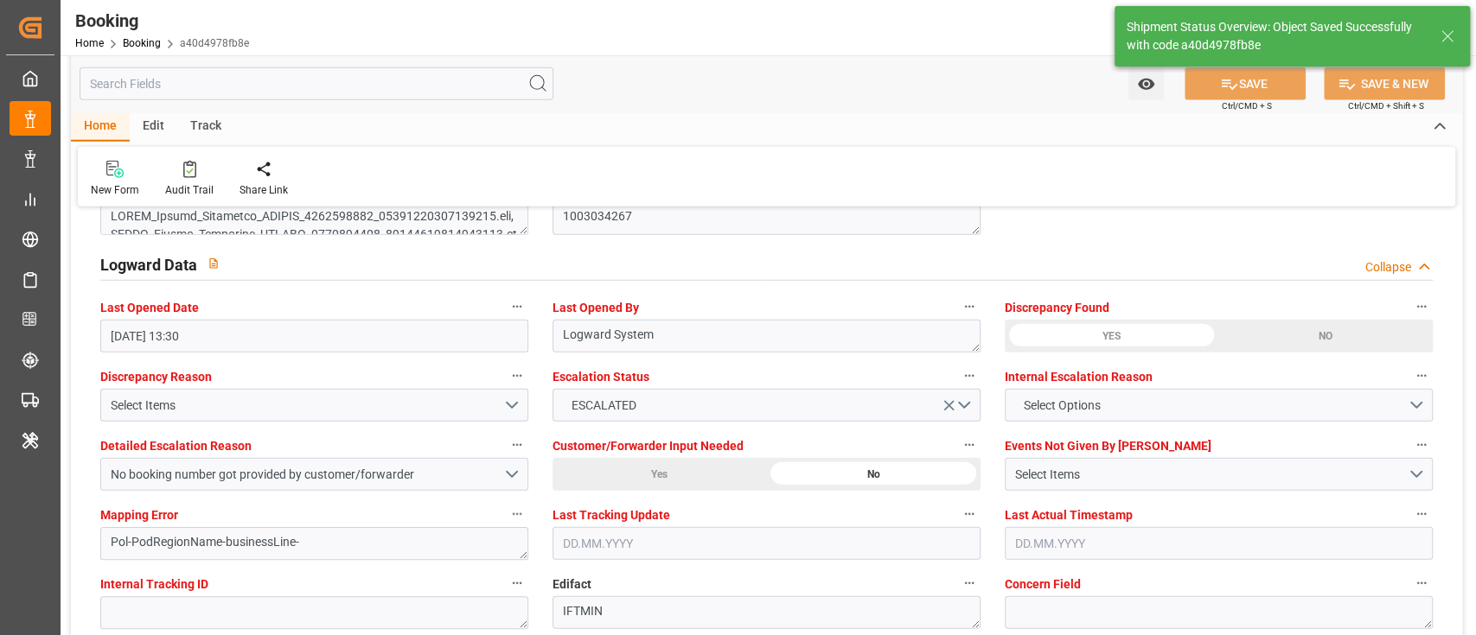
type input "16.08.2025 00:00"
type input "01.10.2025 00:00"
type input "13.08.2025 10:29"
